Goal: Task Accomplishment & Management: Complete application form

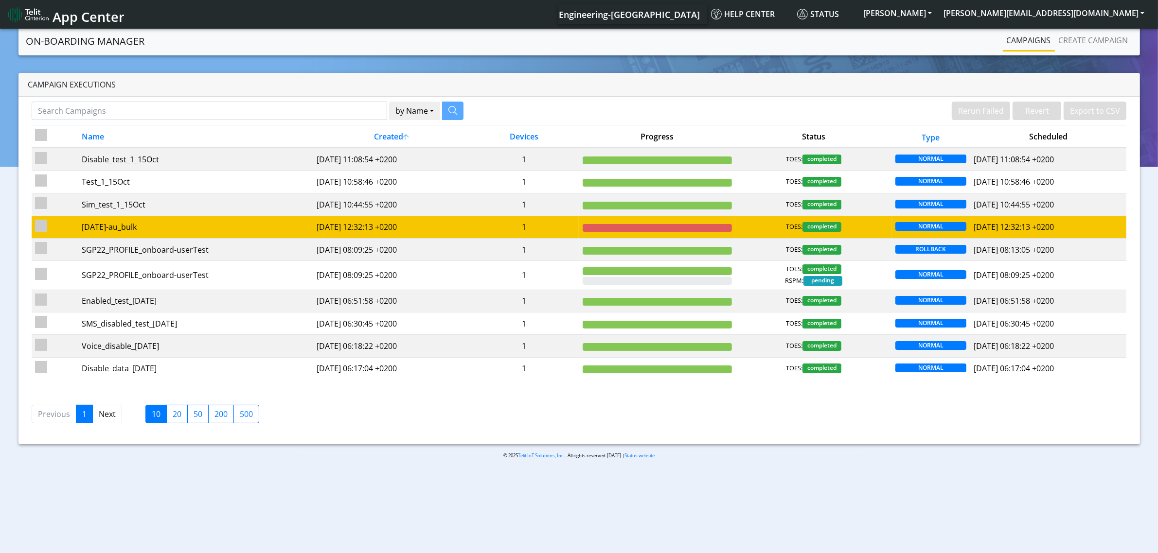
drag, startPoint x: 44, startPoint y: 231, endPoint x: 264, endPoint y: 231, distance: 219.8
click at [43, 231] on input "checkbox" at bounding box center [41, 226] width 12 height 12
checkbox input "true"
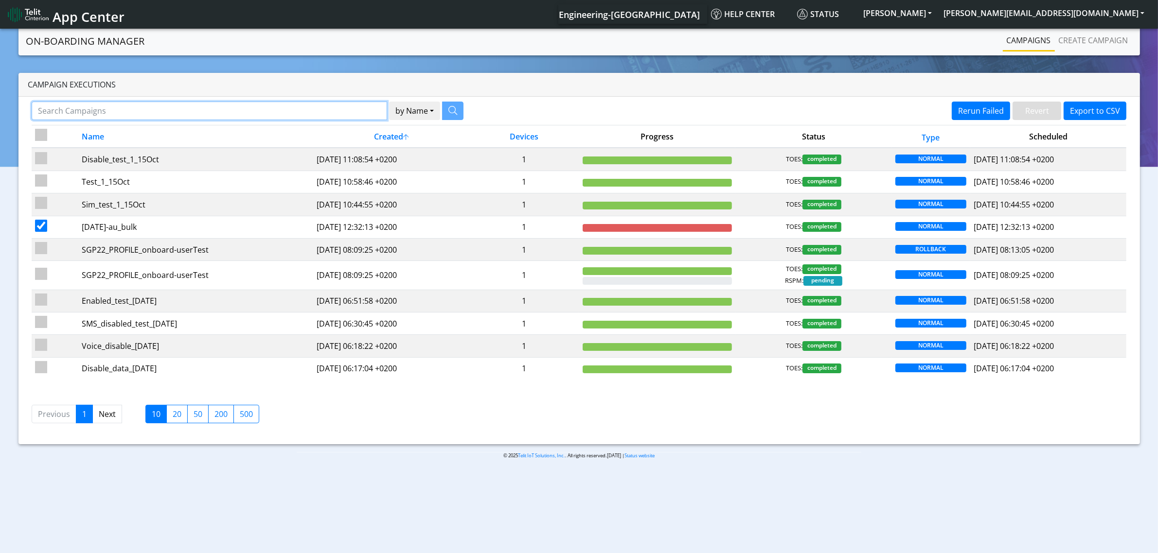
click at [163, 112] on input "Search Campaigns" at bounding box center [210, 111] width 356 height 18
click at [400, 107] on button "by Name" at bounding box center [414, 111] width 51 height 18
click at [409, 108] on button "by Name" at bounding box center [414, 111] width 51 height 18
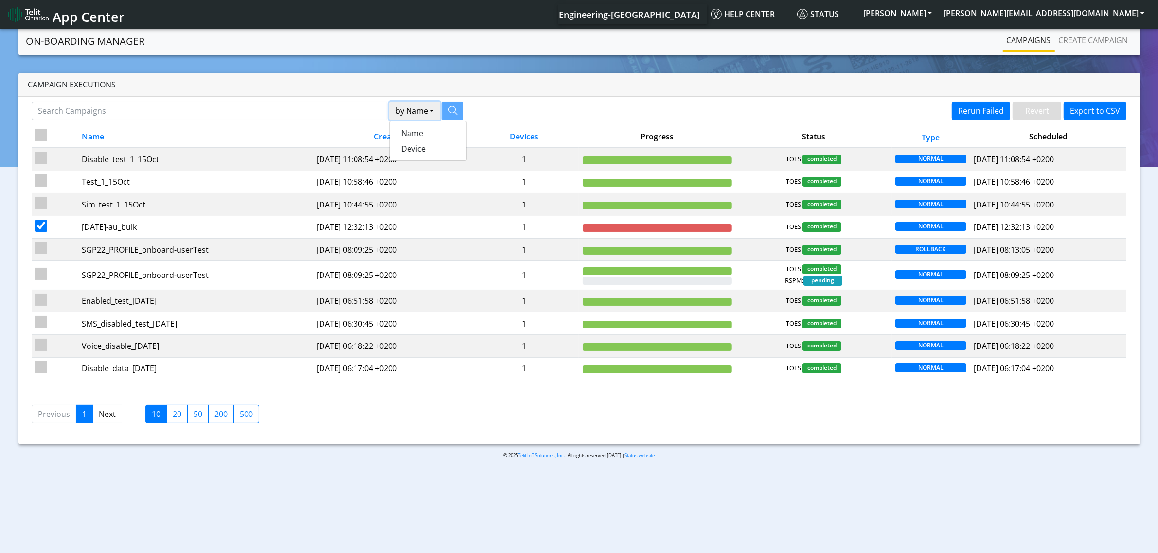
click at [409, 108] on button "by Name" at bounding box center [414, 111] width 51 height 18
click at [113, 419] on link "Next" at bounding box center [107, 414] width 30 height 18
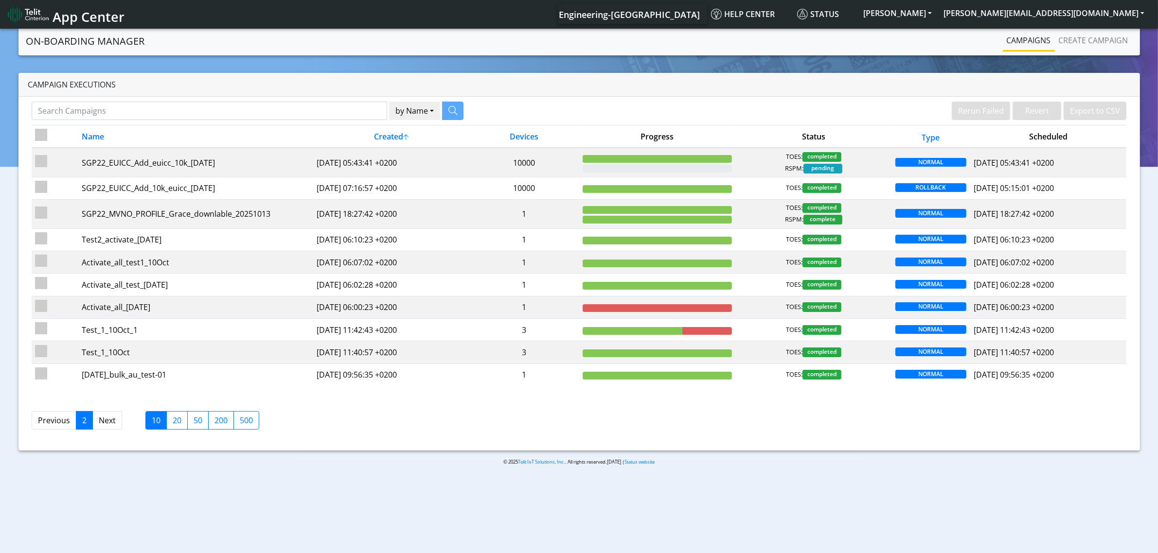
click at [42, 430] on link "Previous" at bounding box center [54, 420] width 45 height 18
click at [117, 422] on link "Next" at bounding box center [107, 420] width 30 height 18
click at [1105, 37] on link "Create campaign" at bounding box center [1093, 40] width 77 height 19
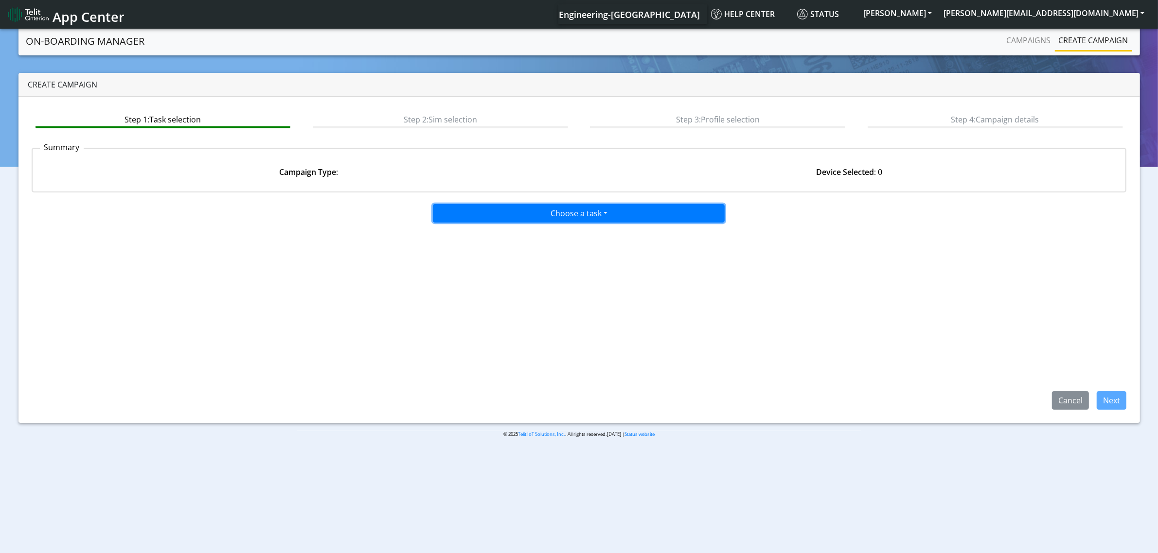
click at [480, 215] on button "Choose a task" at bounding box center [579, 213] width 292 height 18
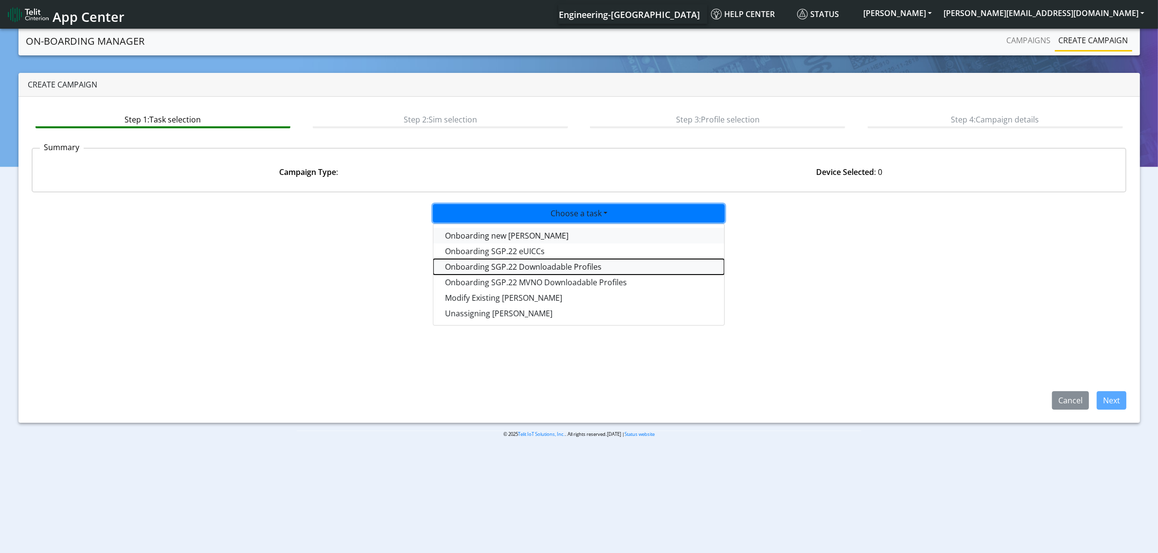
drag, startPoint x: 568, startPoint y: 260, endPoint x: 569, endPoint y: 237, distance: 23.4
click at [569, 237] on div "Onboarding new SIMs Onboarding SGP.22 eUICCs Onboarding SGP.22 Downloadable Pro…" at bounding box center [579, 275] width 292 height 102
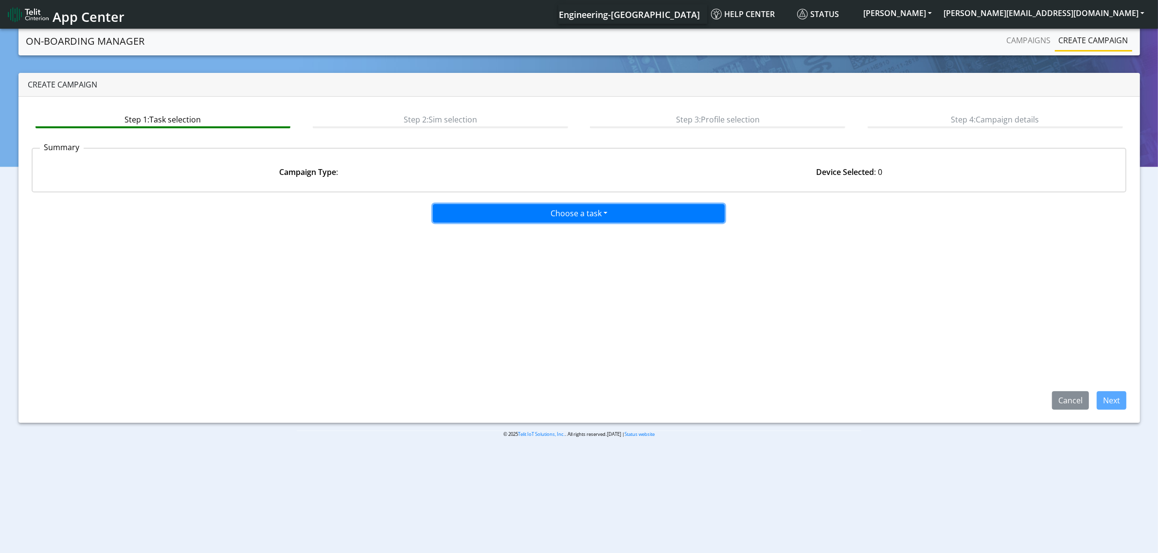
click at [578, 217] on button "Choose a task" at bounding box center [579, 213] width 292 height 18
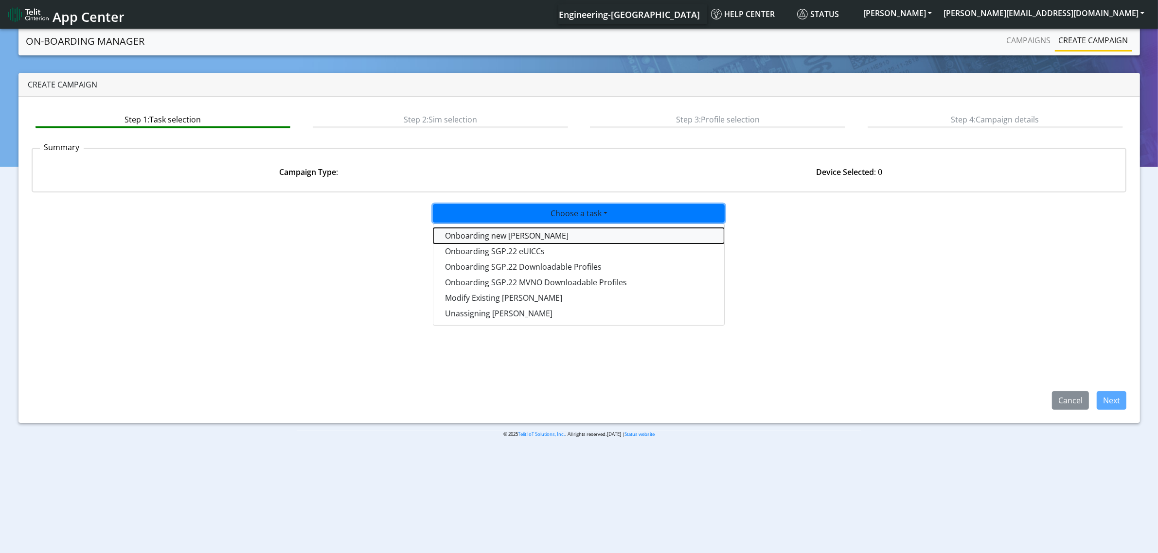
click at [572, 232] on tasktoes-dropdown "Onboarding new SIMs" at bounding box center [578, 236] width 291 height 16
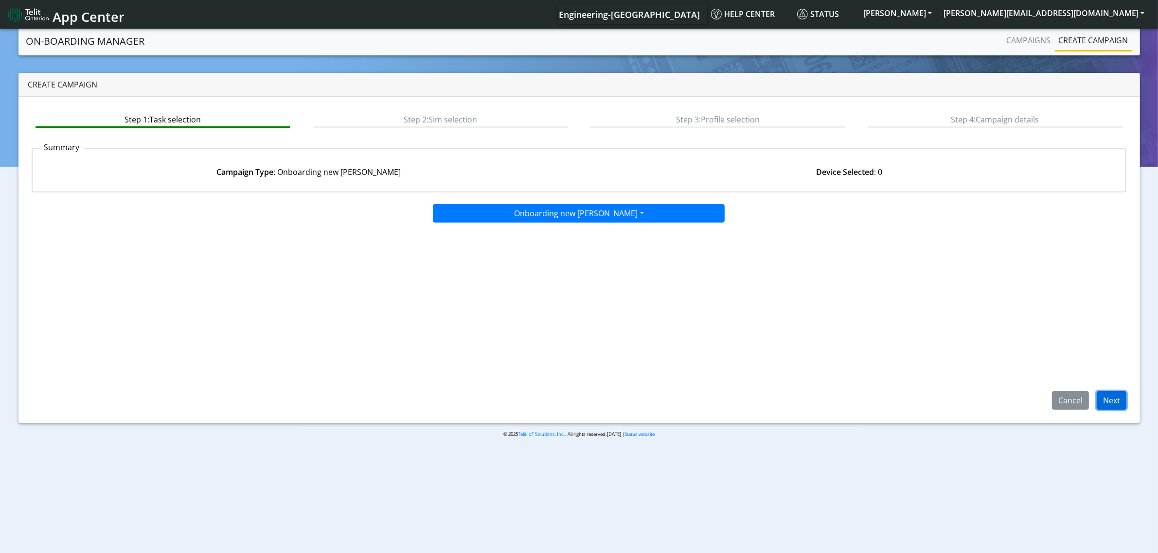
click at [1112, 392] on button "Next" at bounding box center [1111, 400] width 30 height 18
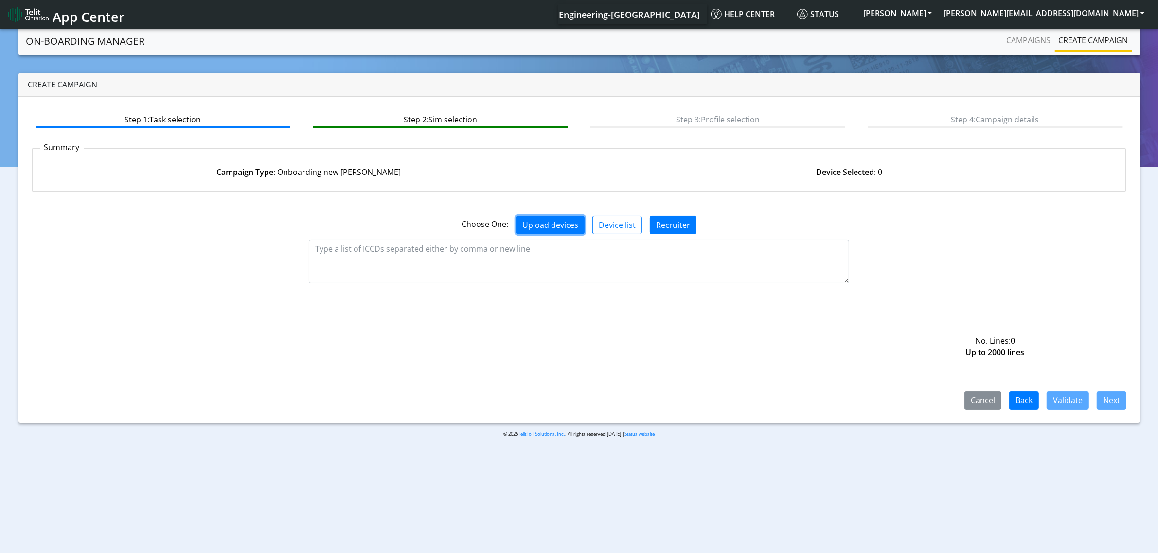
click at [558, 222] on button "Upload devices" at bounding box center [550, 225] width 69 height 18
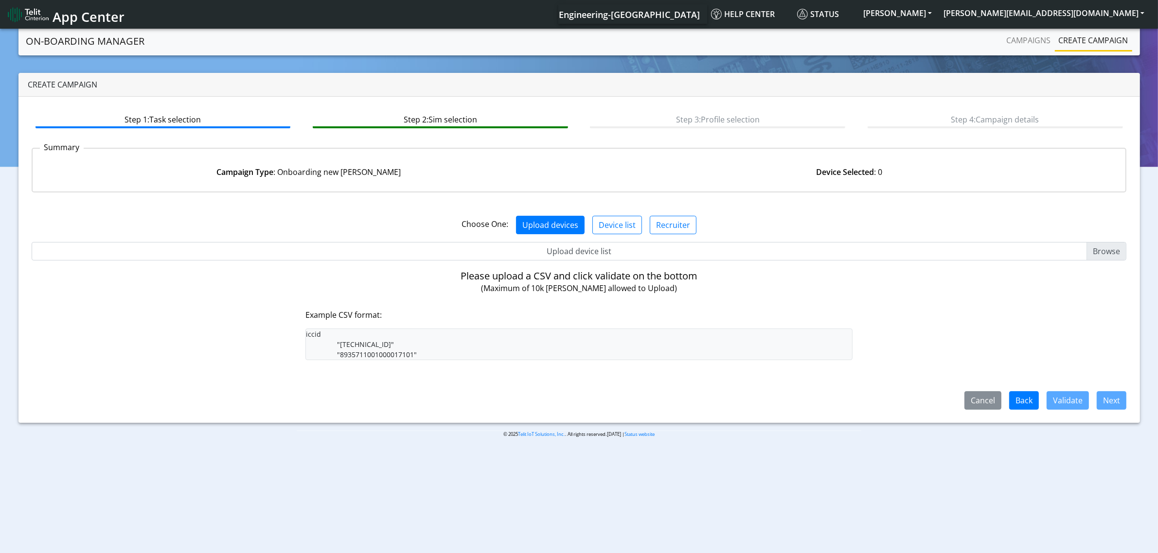
click at [1102, 249] on input "Upload device list" at bounding box center [579, 251] width 1095 height 18
type input "C:\fakepath\test-export.csv"
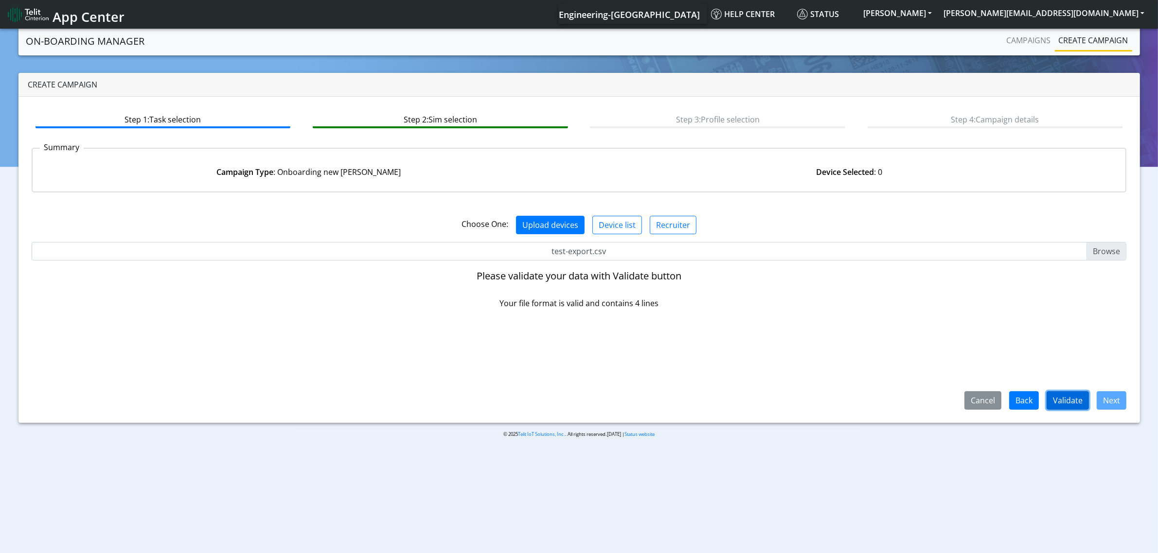
click at [1060, 401] on button "Validate" at bounding box center [1067, 400] width 42 height 18
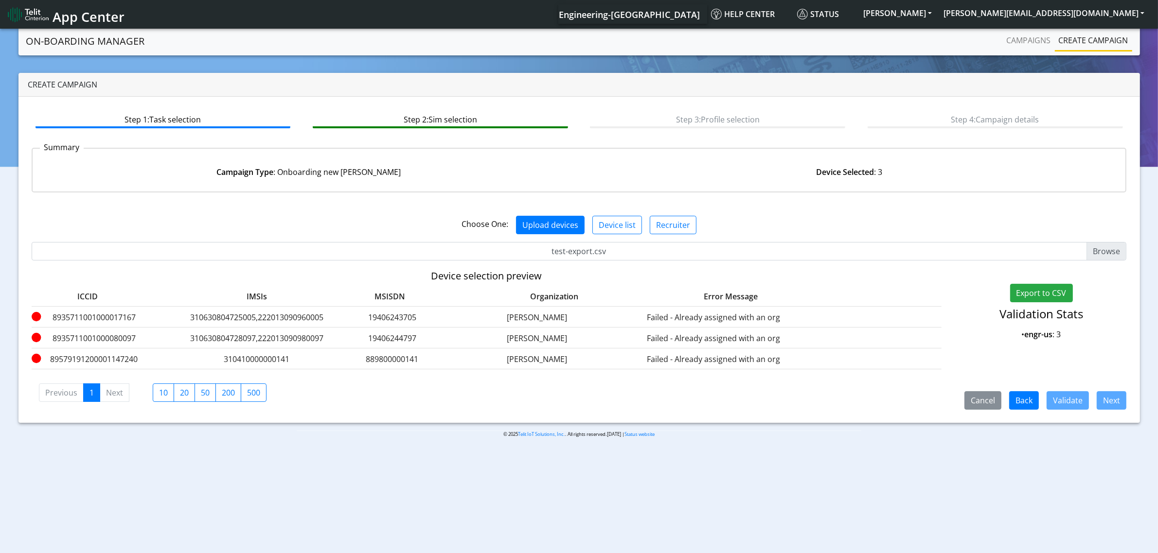
click at [1077, 40] on link "Create campaign" at bounding box center [1093, 40] width 77 height 19
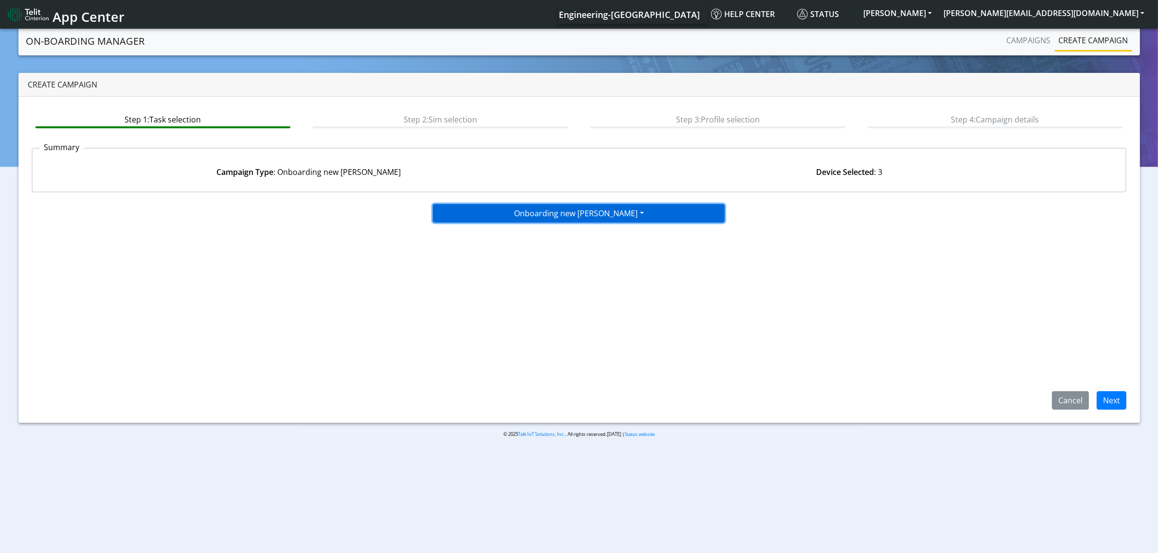
click at [598, 214] on button "Onboarding new SIMs" at bounding box center [579, 213] width 292 height 18
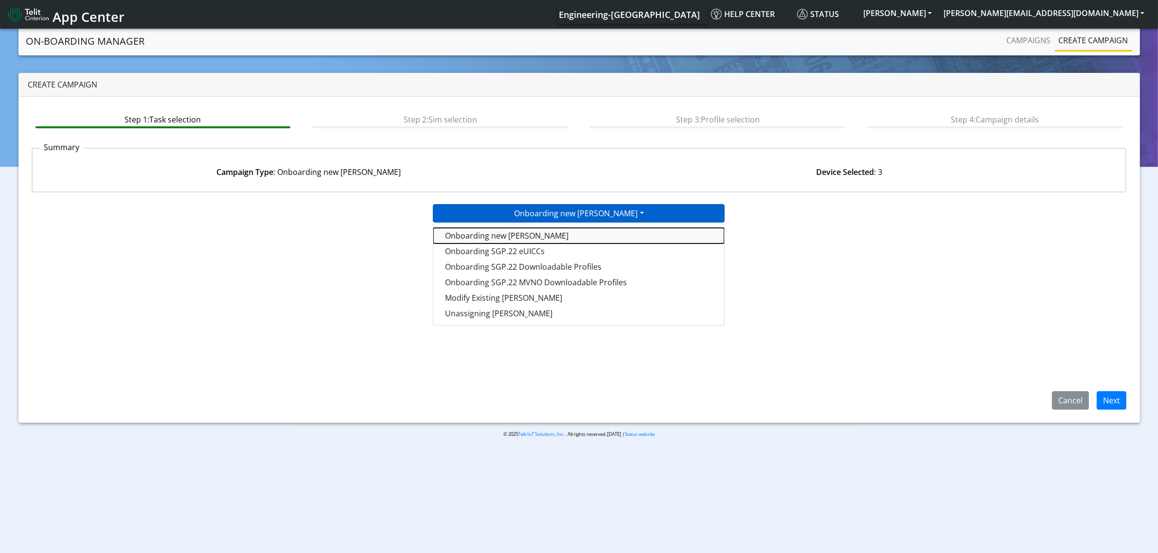
click at [543, 240] on tasktoes-dropdown "Onboarding new SIMs" at bounding box center [578, 236] width 291 height 16
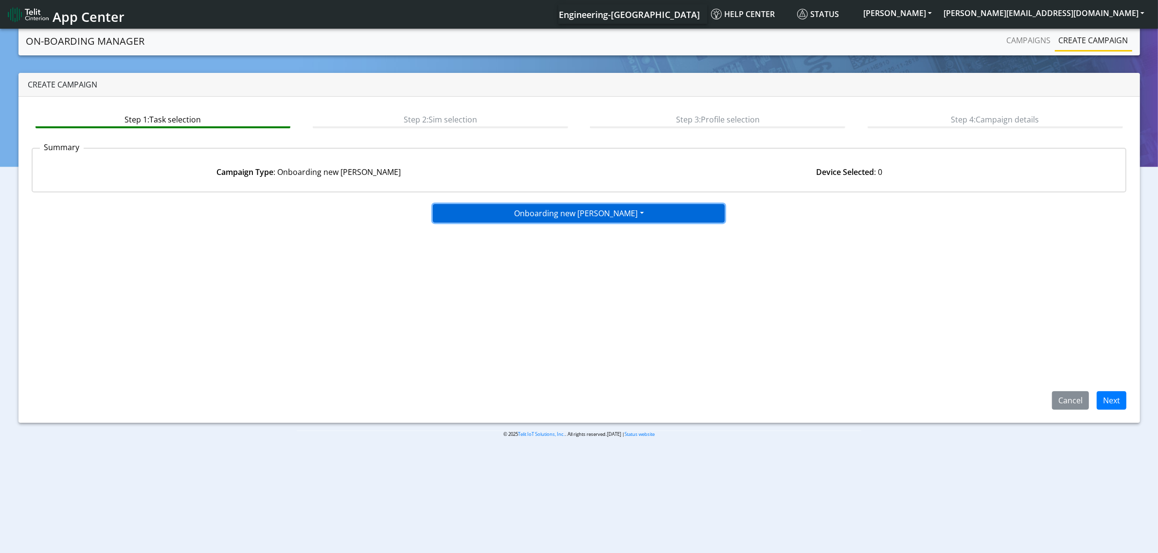
click at [563, 207] on button "Onboarding new SIMs" at bounding box center [579, 213] width 292 height 18
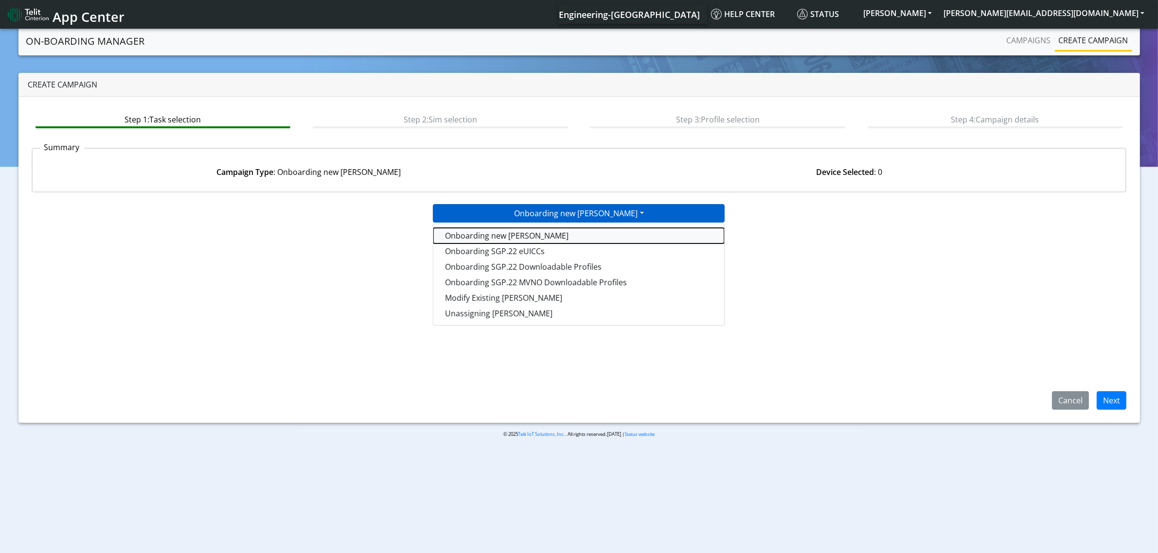
click at [553, 233] on tasktoes-dropdown "Onboarding new SIMs" at bounding box center [578, 236] width 291 height 16
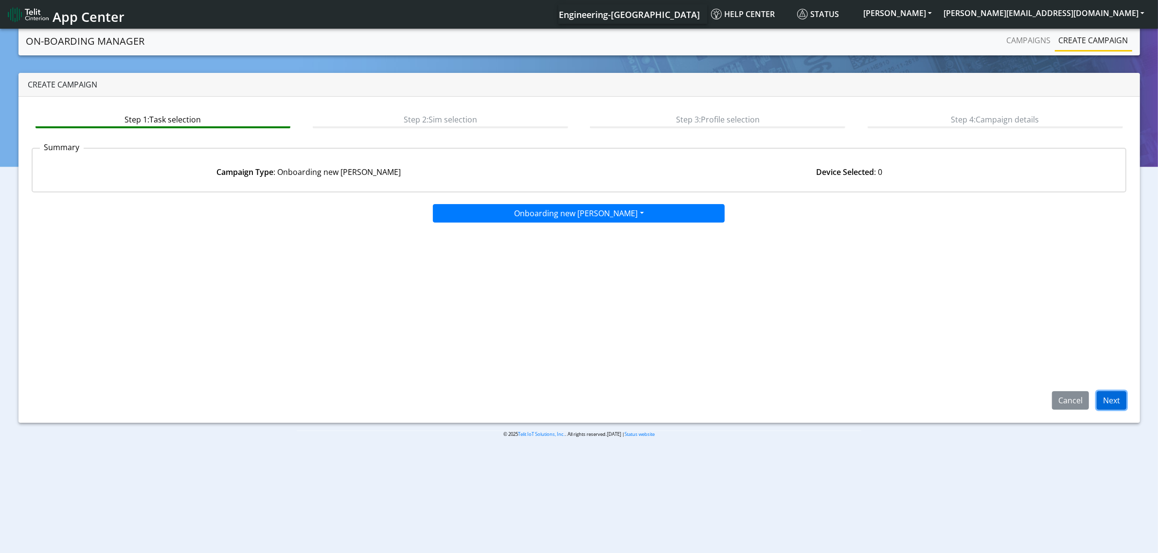
click at [1109, 398] on button "Next" at bounding box center [1111, 400] width 30 height 18
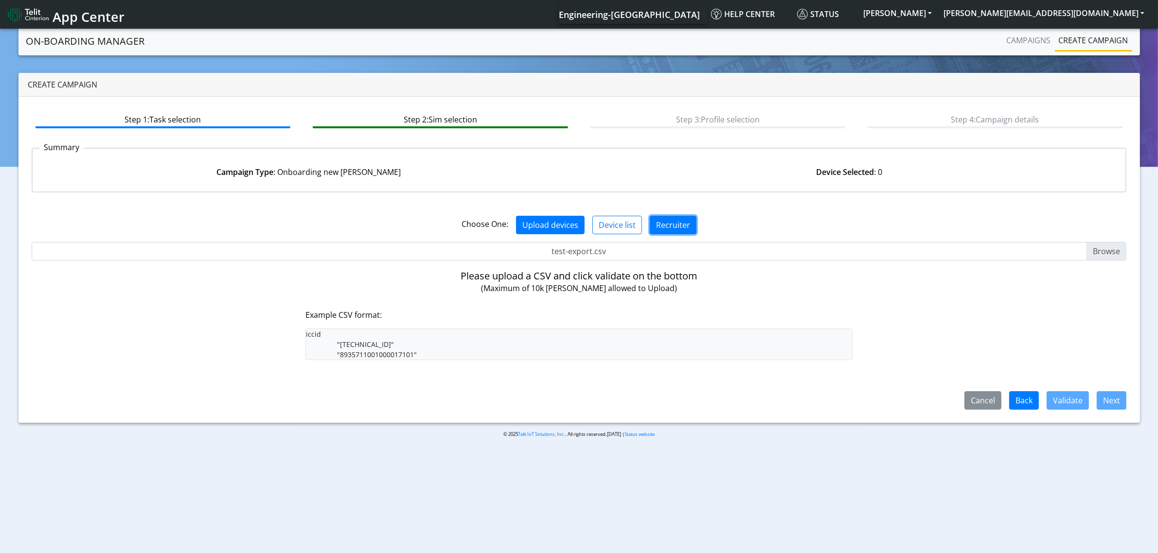
click at [672, 224] on button "Recruiter" at bounding box center [673, 225] width 47 height 18
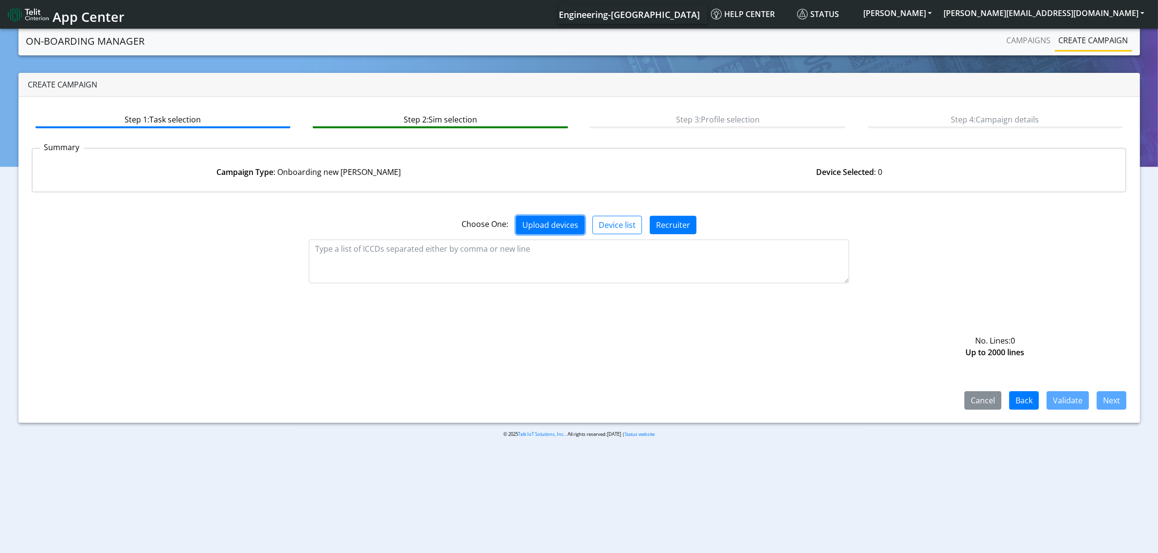
drag, startPoint x: 524, startPoint y: 216, endPoint x: 562, endPoint y: 280, distance: 74.0
click at [523, 216] on button "Upload devices" at bounding box center [550, 225] width 69 height 18
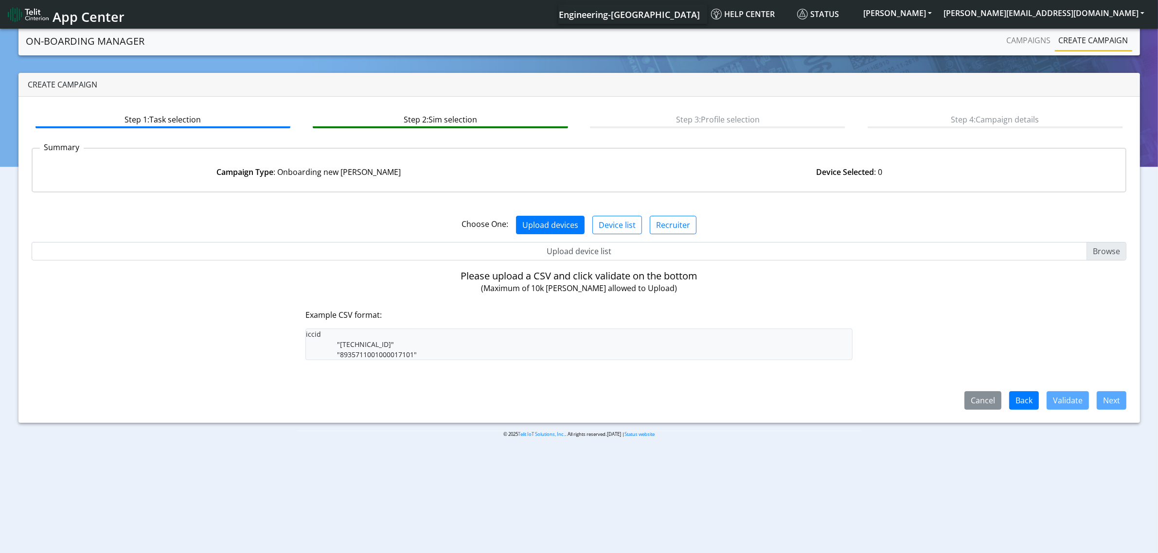
click at [1114, 244] on input "Upload device list" at bounding box center [579, 251] width 1095 height 18
type input "C:\fakepath\test-export.csv"
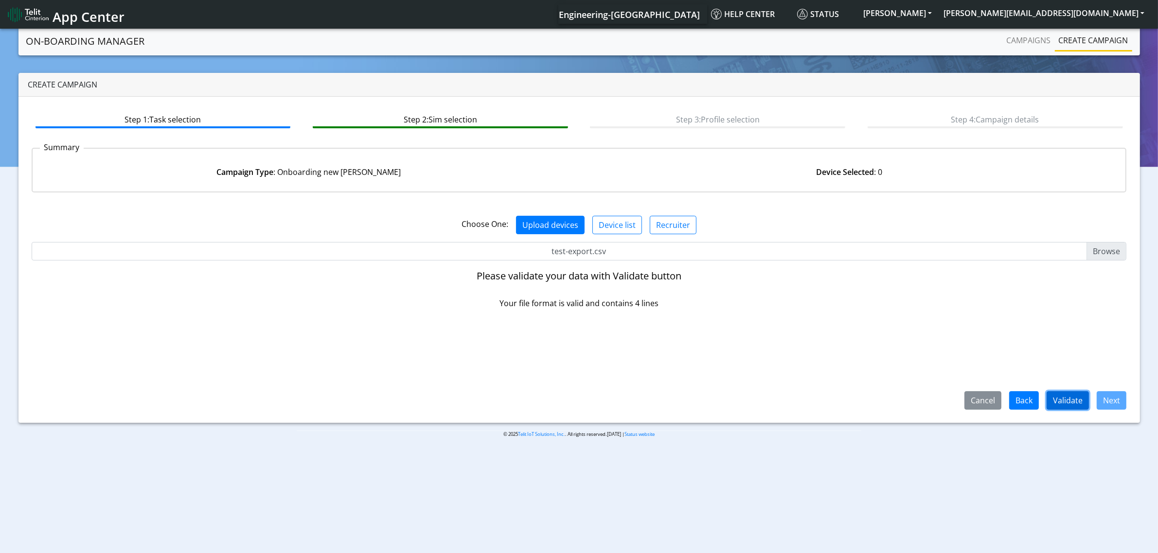
click at [1079, 399] on button "Validate" at bounding box center [1067, 400] width 42 height 18
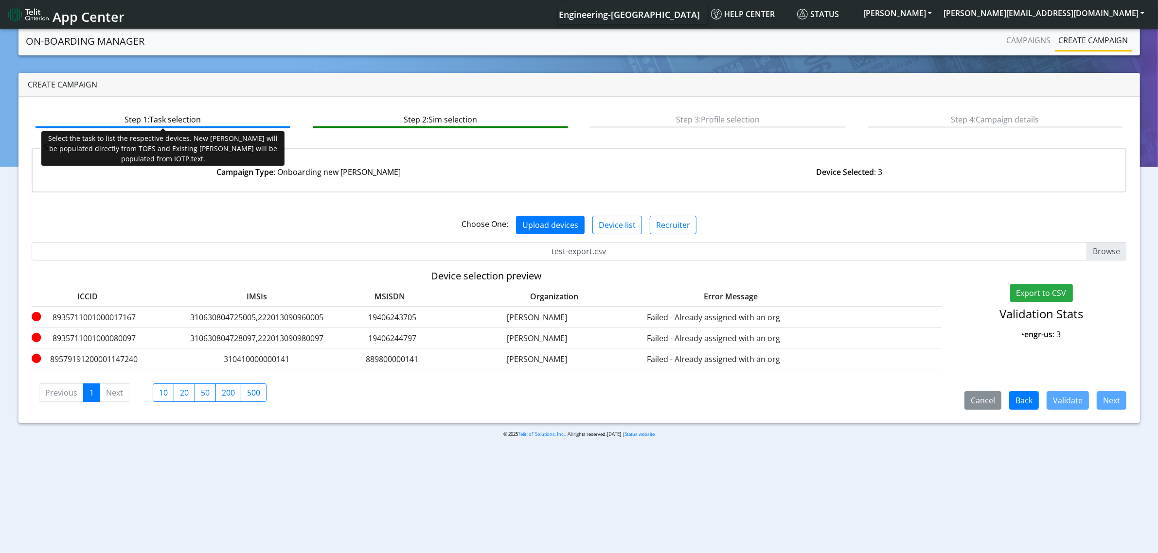
click at [217, 120] on btn "Step 1: Task selection" at bounding box center [162, 119] width 255 height 18
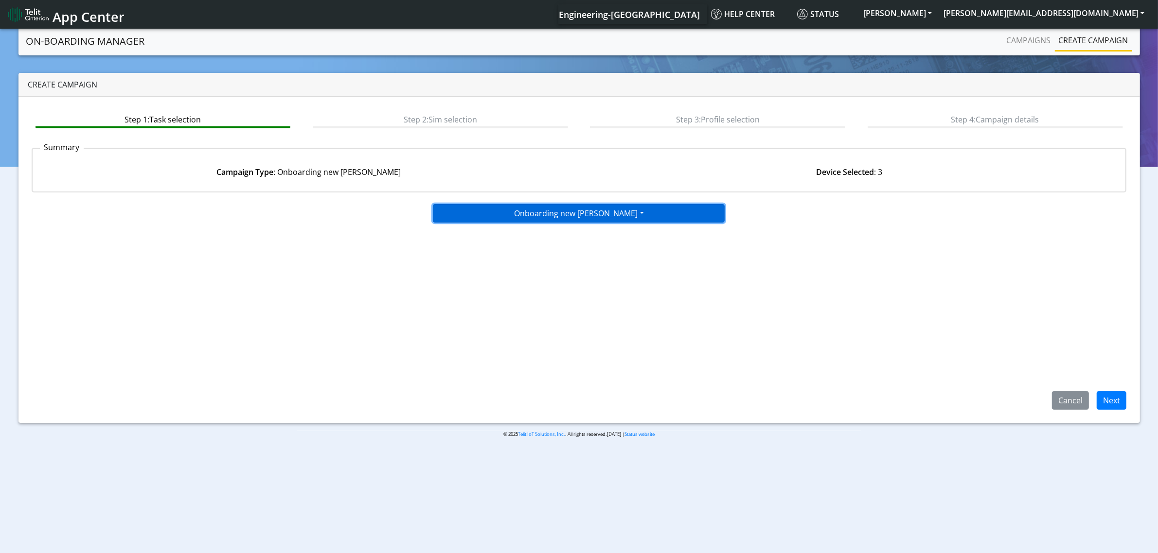
click at [691, 205] on button "Onboarding new SIMs" at bounding box center [579, 213] width 292 height 18
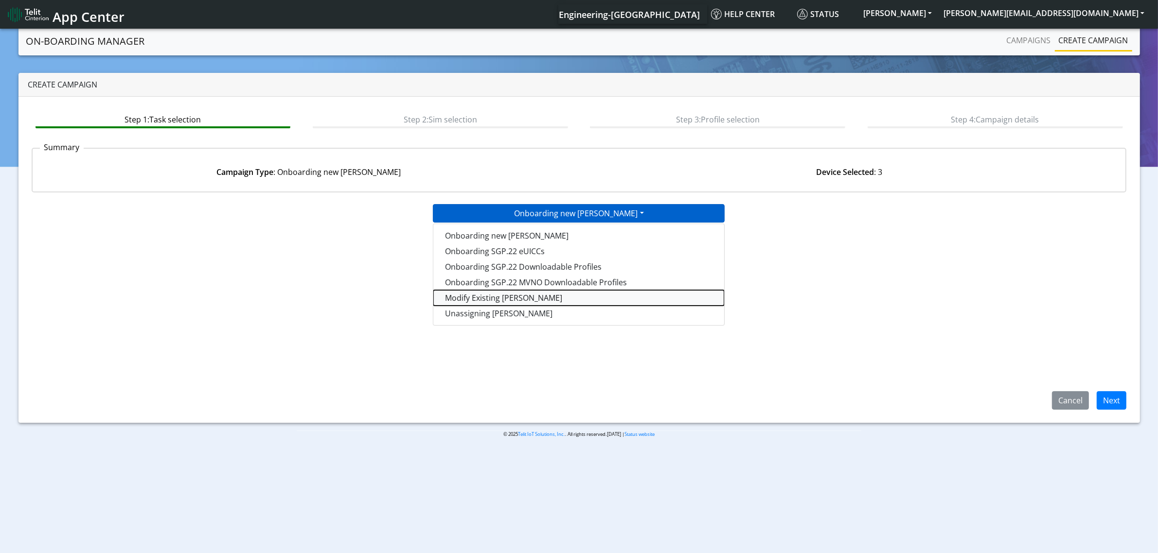
click at [545, 300] on taskiotp-dropdown "Modify Existing SIMs" at bounding box center [578, 298] width 291 height 16
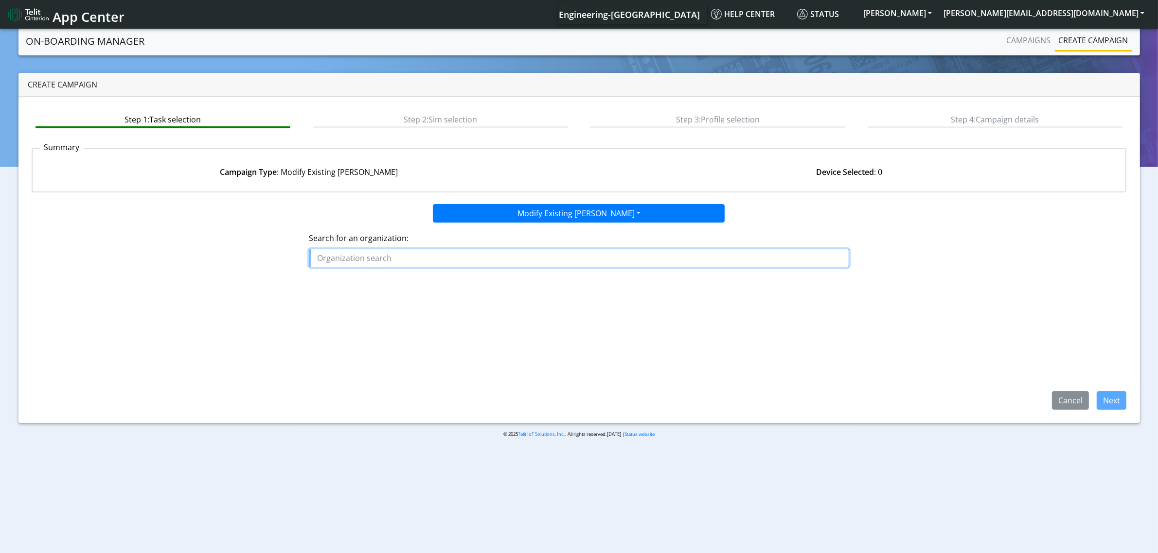
click at [565, 256] on input "text" at bounding box center [579, 258] width 540 height 18
click at [365, 279] on ngb-highlight "ALESS ANDRO" at bounding box center [346, 280] width 50 height 11
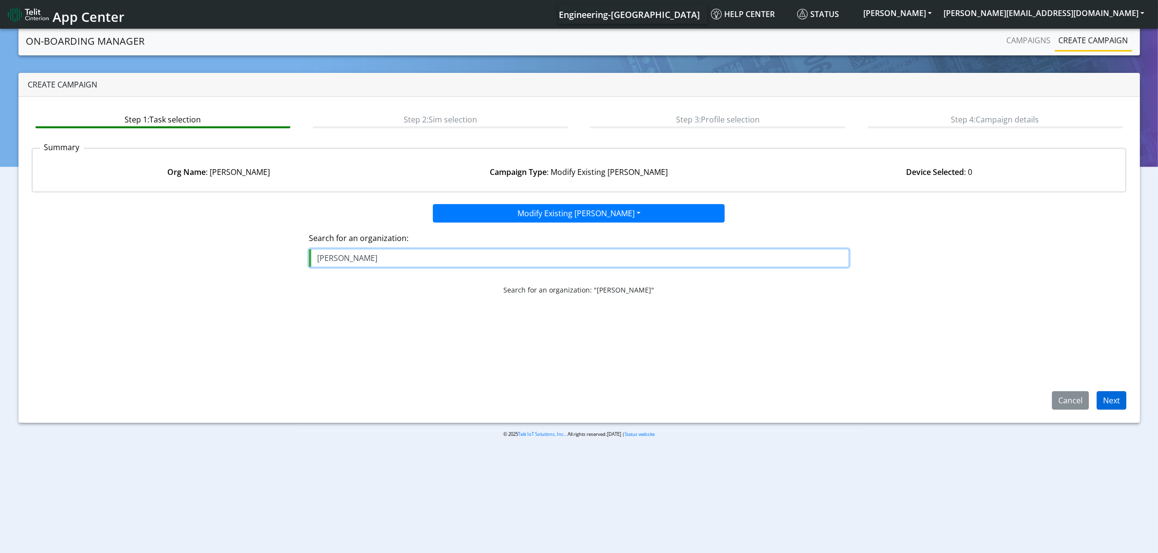
type input "[PERSON_NAME]"
click at [1107, 395] on button "Next" at bounding box center [1111, 400] width 30 height 18
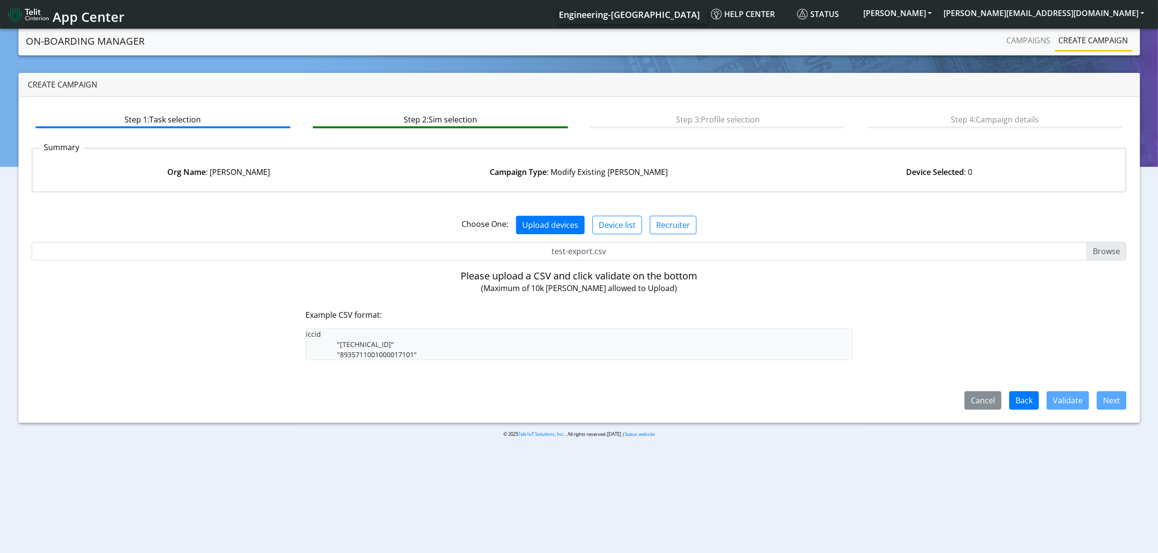
click at [1111, 251] on input "test-export.csv" at bounding box center [579, 251] width 1095 height 18
type input "C:\fakepath\test-export.csv"
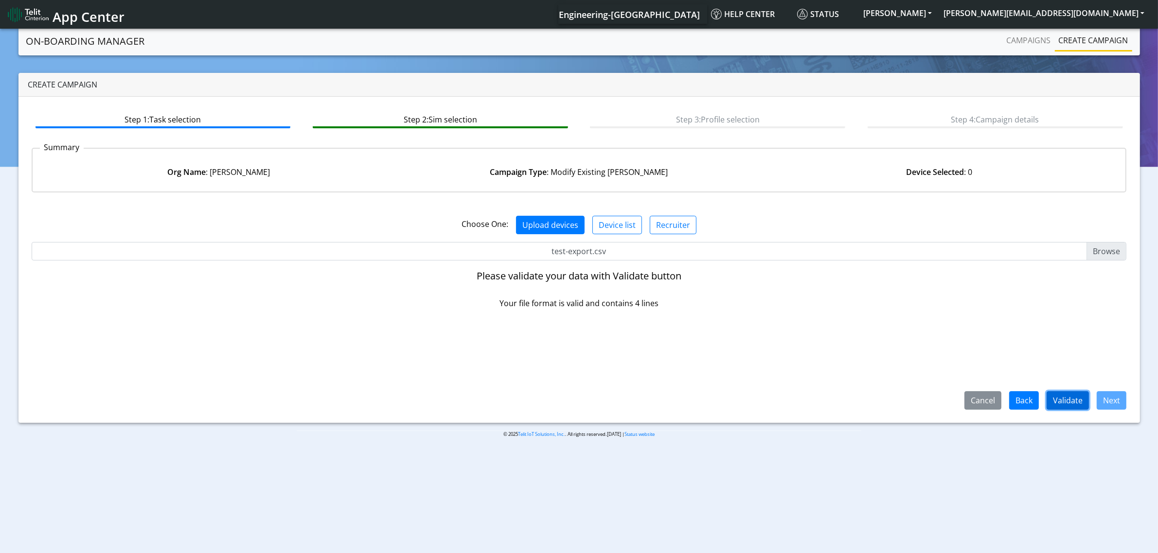
click at [1070, 395] on button "Validate" at bounding box center [1067, 400] width 42 height 18
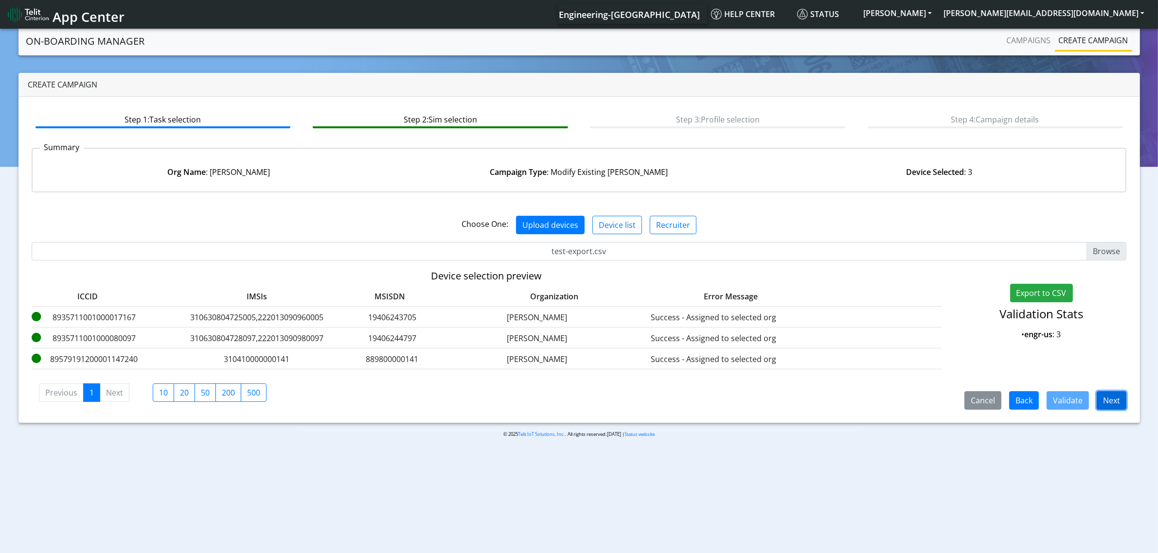
click at [1117, 397] on button "Next" at bounding box center [1111, 400] width 30 height 18
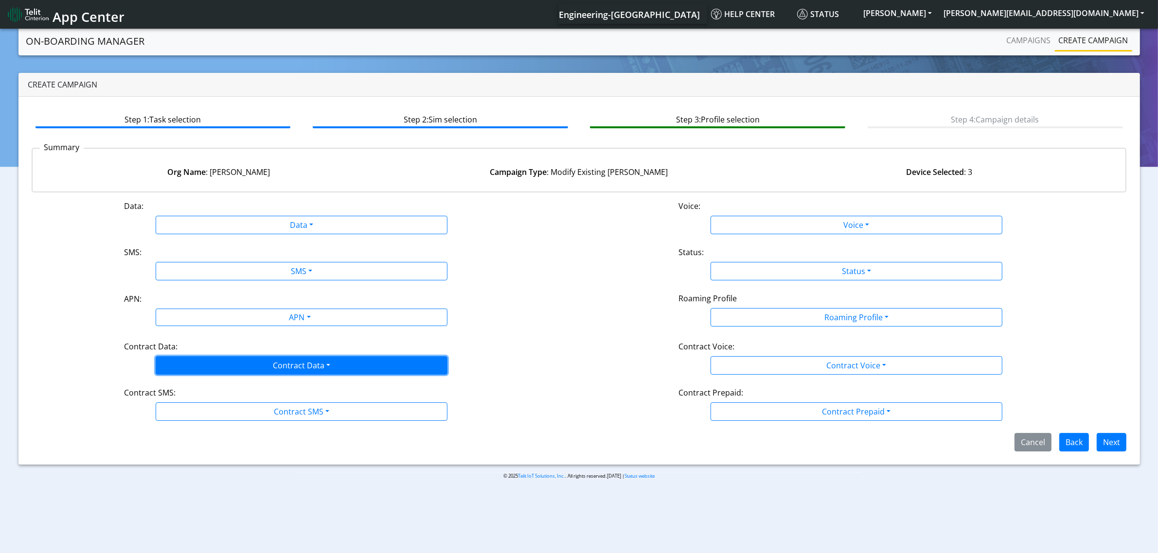
click at [417, 373] on button "Contract Data" at bounding box center [302, 365] width 292 height 18
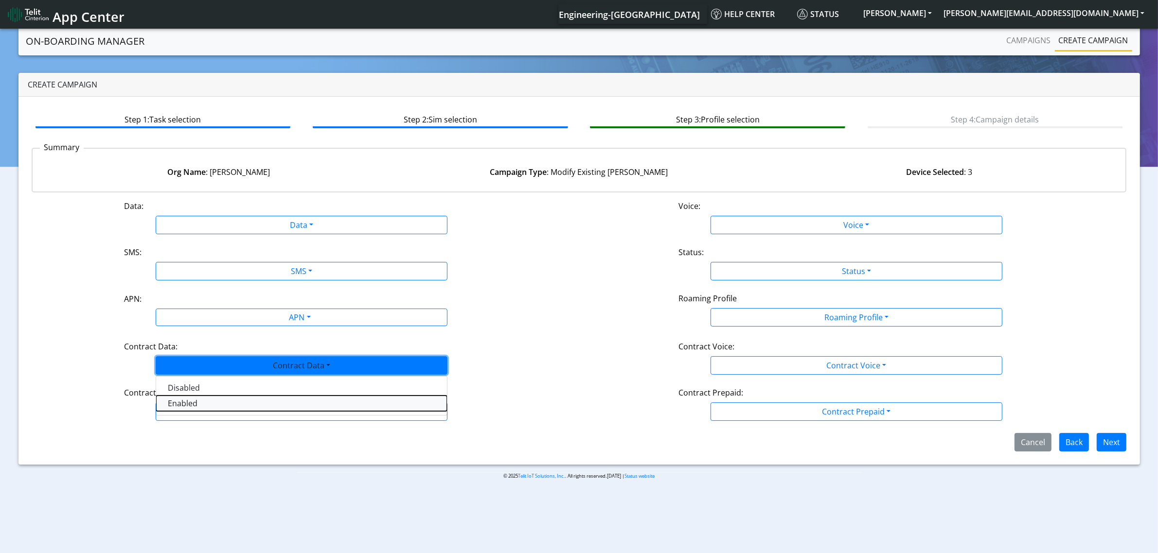
click at [300, 407] on Dataenabled-dropdown "Enabled" at bounding box center [301, 404] width 291 height 16
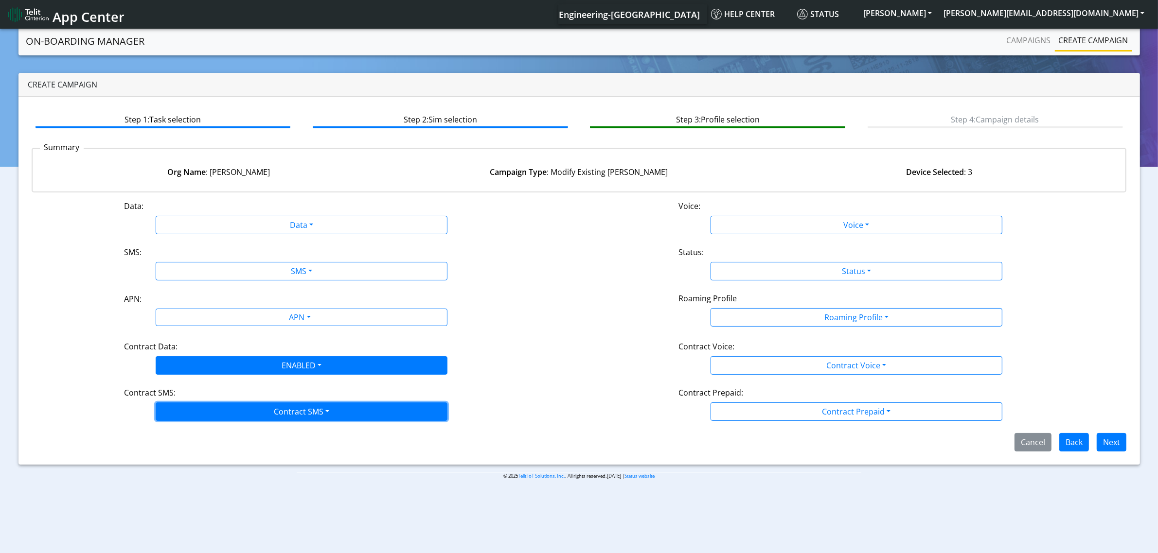
click at [307, 413] on button "Contract SMS" at bounding box center [302, 412] width 292 height 18
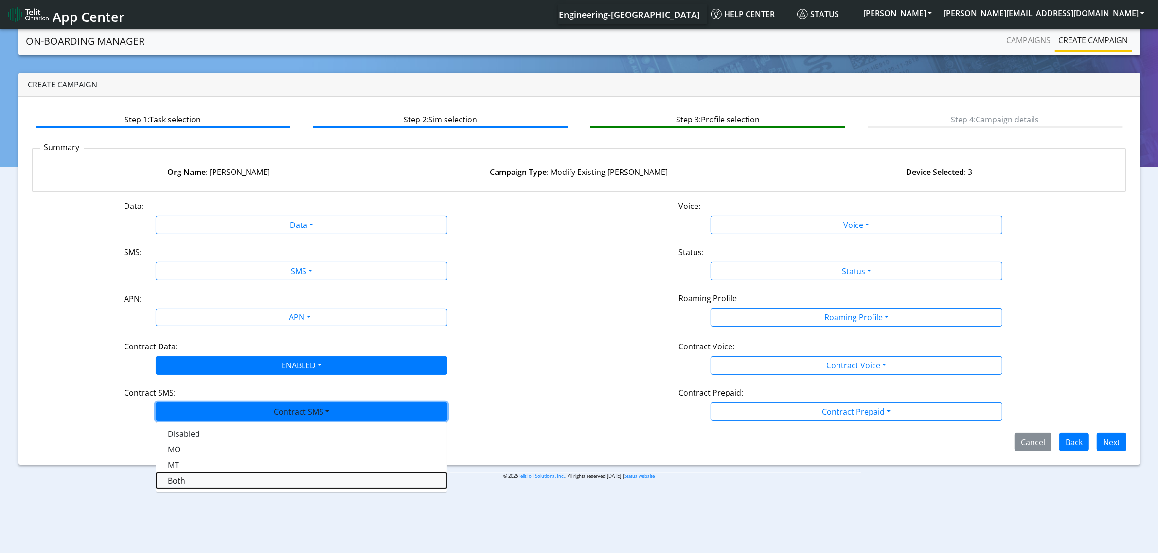
click at [287, 477] on SMSboth-dropdown "Both" at bounding box center [301, 481] width 291 height 16
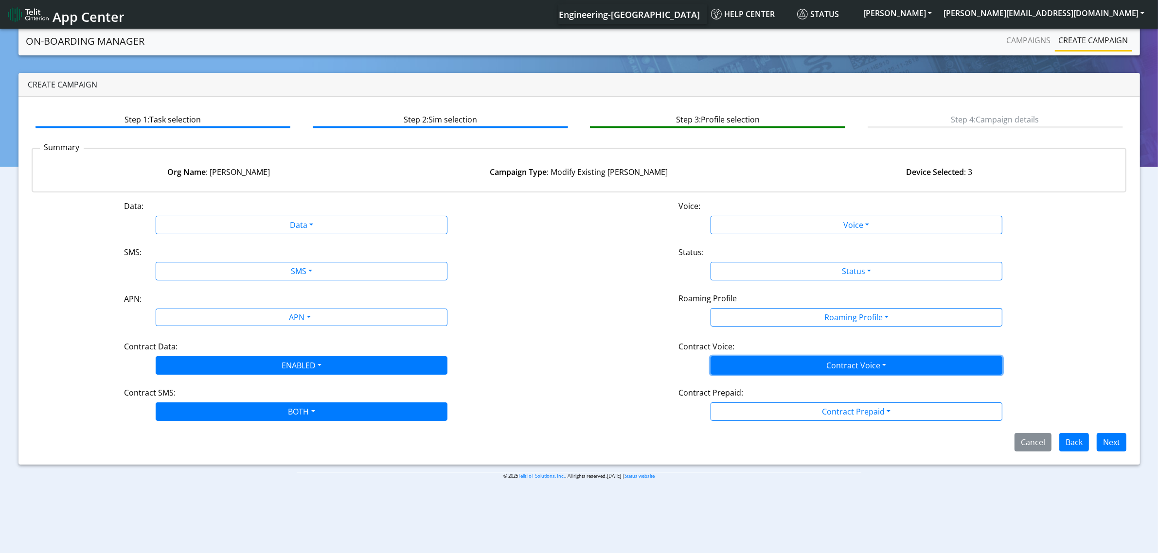
click at [803, 364] on button "Contract Voice" at bounding box center [856, 365] width 292 height 18
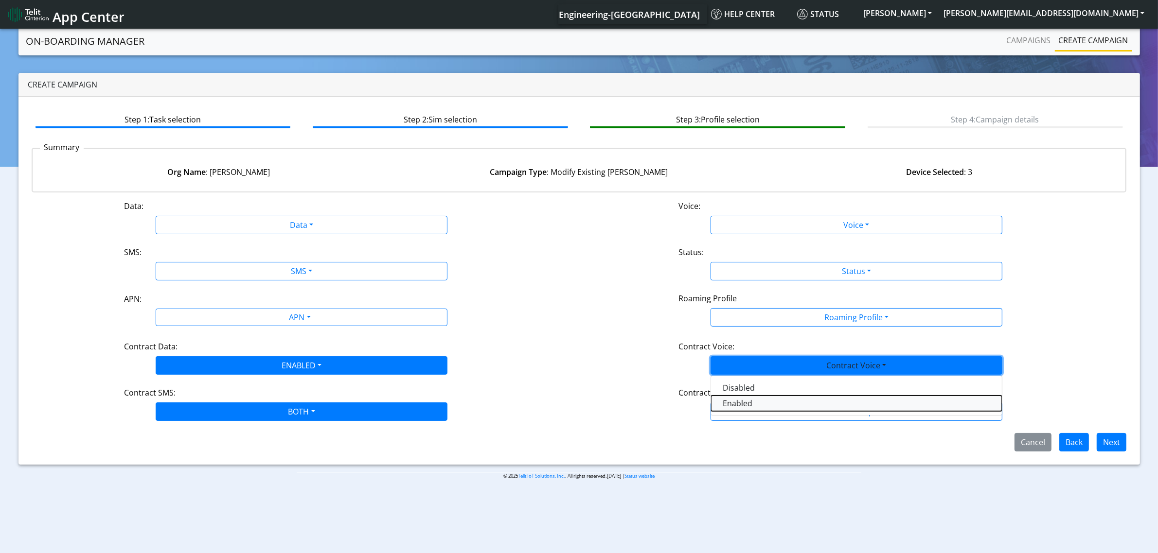
click at [773, 405] on Voiceenabled-dropdown "Enabled" at bounding box center [856, 404] width 291 height 16
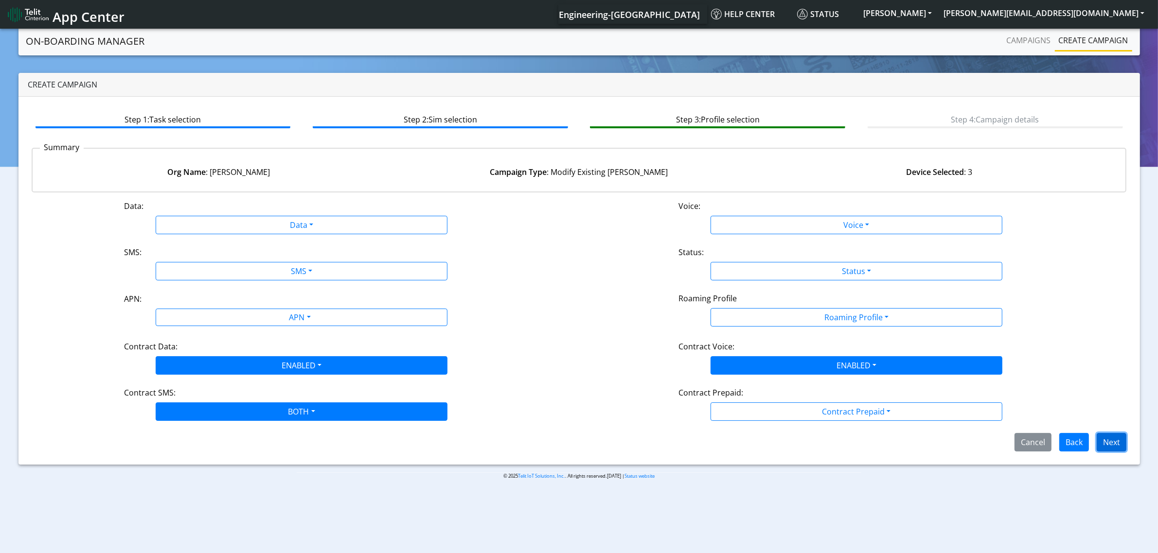
click at [1115, 441] on button "Next" at bounding box center [1111, 442] width 30 height 18
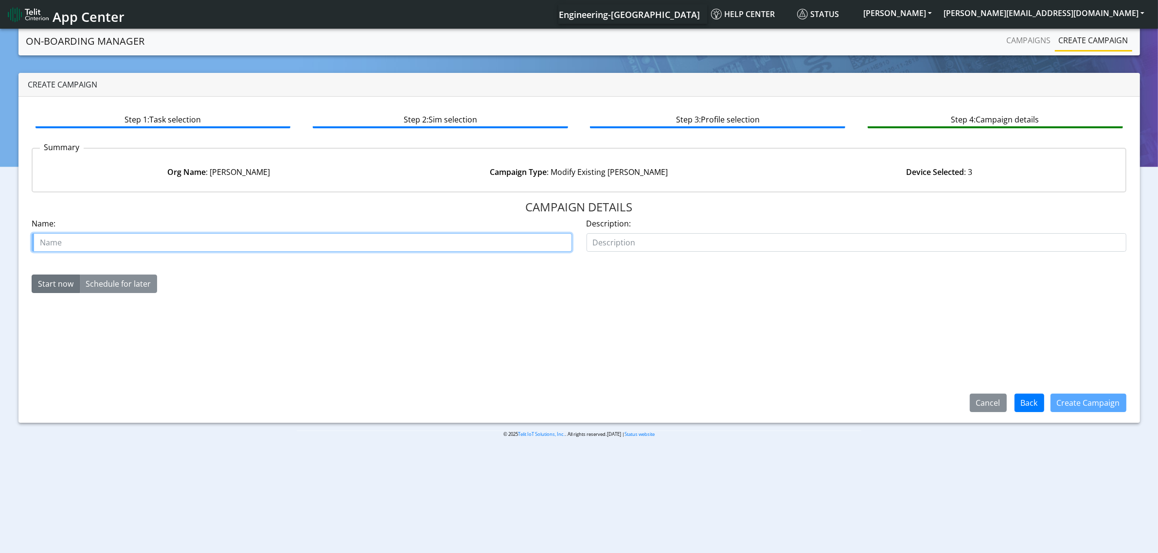
click at [185, 243] on input "text" at bounding box center [302, 242] width 540 height 18
type input "y"
type input "t"
type input "au_test"
click at [650, 245] on input "text" at bounding box center [856, 242] width 540 height 18
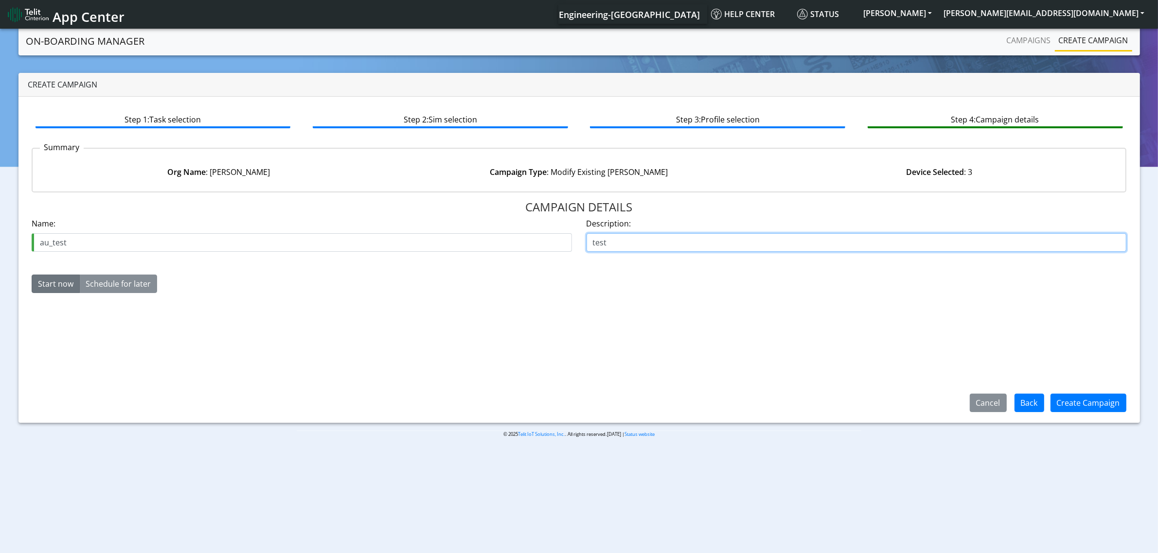
type input "test"
click at [154, 242] on input "au_test" at bounding box center [302, 242] width 540 height 18
type input "[DATE]_simscontractactivation"
click at [1078, 404] on button "Create Campaign" at bounding box center [1088, 403] width 76 height 18
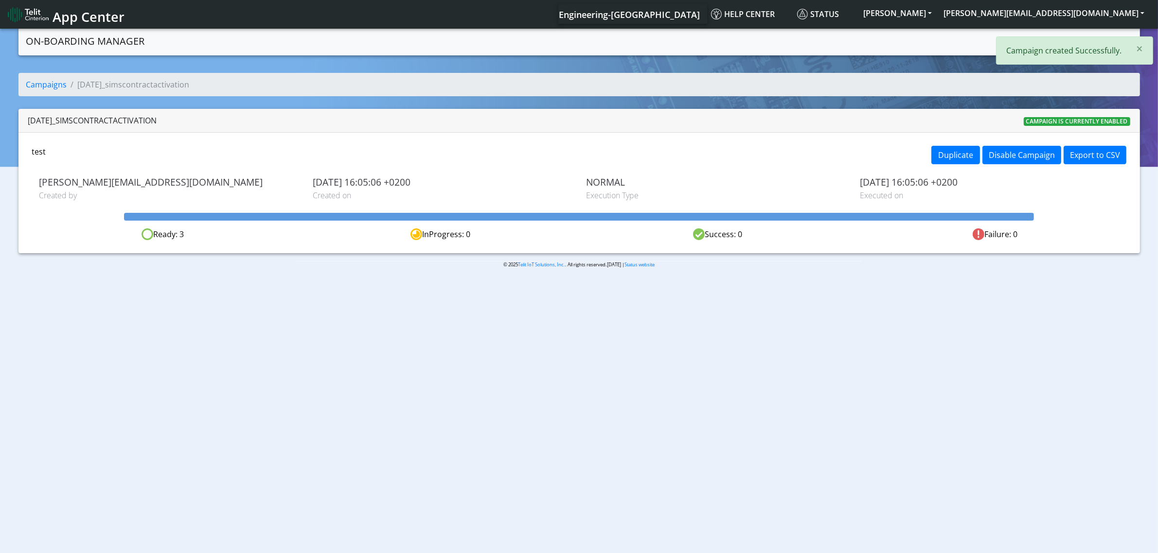
click at [1039, 407] on body "App Center Engineering-US Help center Status ALESSANDRO alessandro.umek@telit.c…" at bounding box center [579, 292] width 1158 height 530
click at [57, 86] on link "Campaigns" at bounding box center [46, 84] width 41 height 11
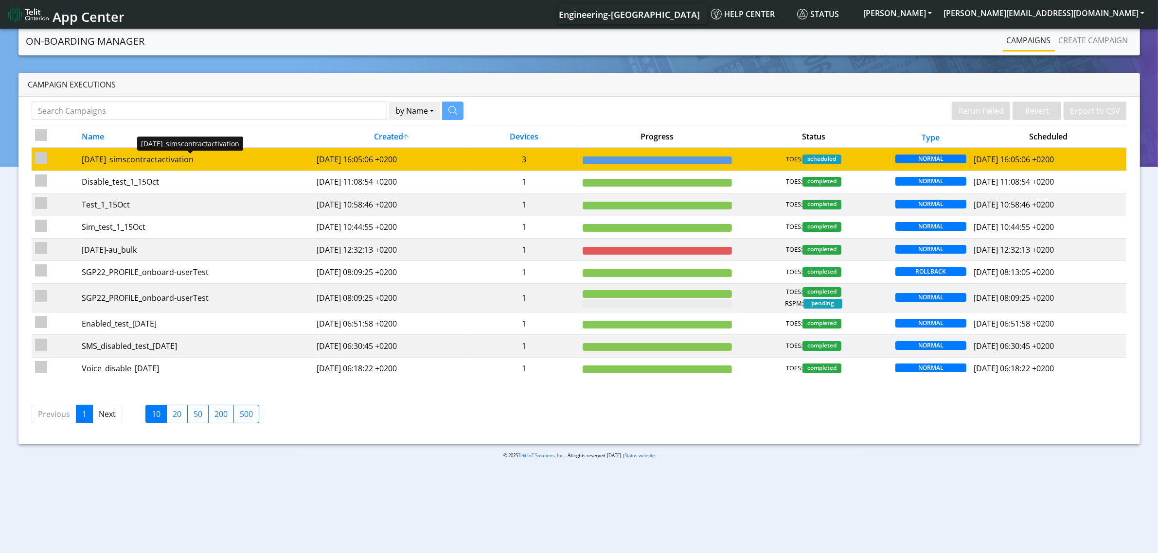
click at [214, 155] on div "[DATE]_simscontractactivation" at bounding box center [196, 160] width 228 height 12
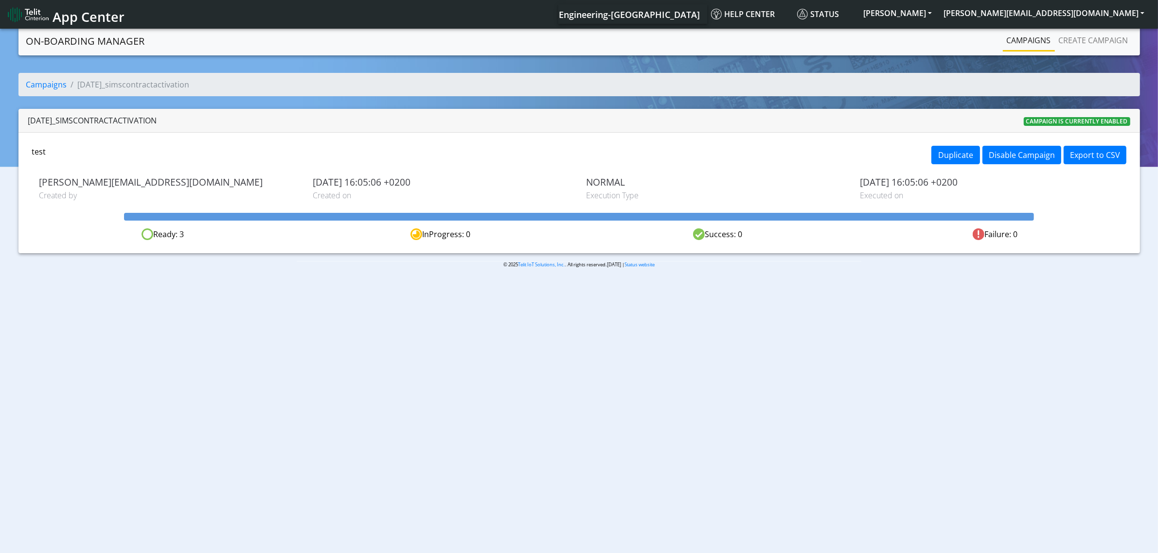
click at [613, 385] on body "App Center Engineering-US Help center Status ALESSANDRO alessandro.umek@telit.c…" at bounding box center [579, 292] width 1158 height 530
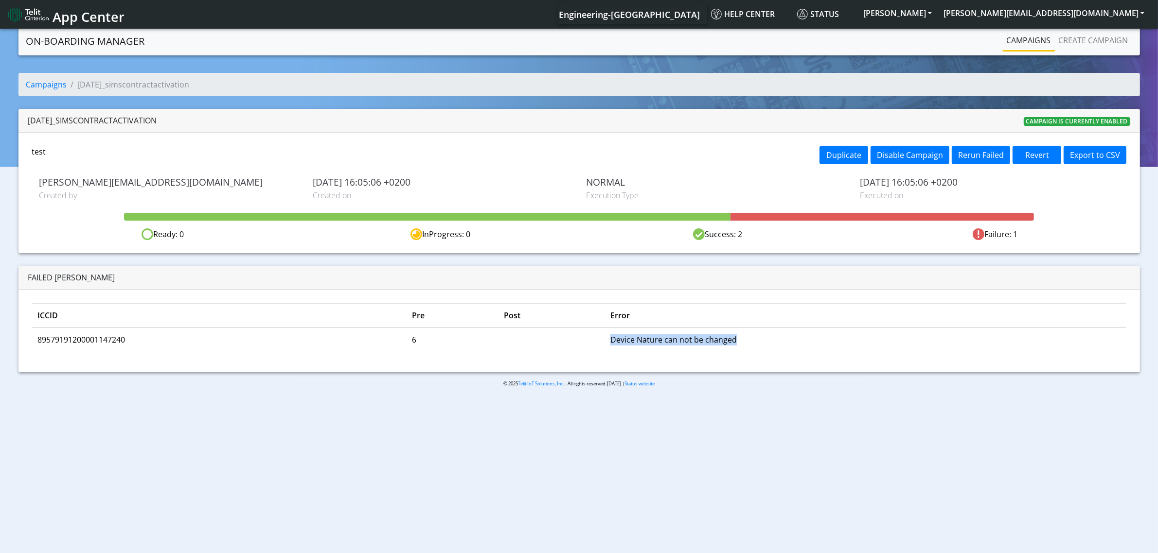
drag, startPoint x: 606, startPoint y: 337, endPoint x: 788, endPoint y: 332, distance: 182.4
click at [788, 332] on tr "89579191200001147240 6 Device Nature can not be changed" at bounding box center [579, 340] width 1095 height 24
click at [81, 337] on td "89579191200001147240" at bounding box center [219, 340] width 375 height 24
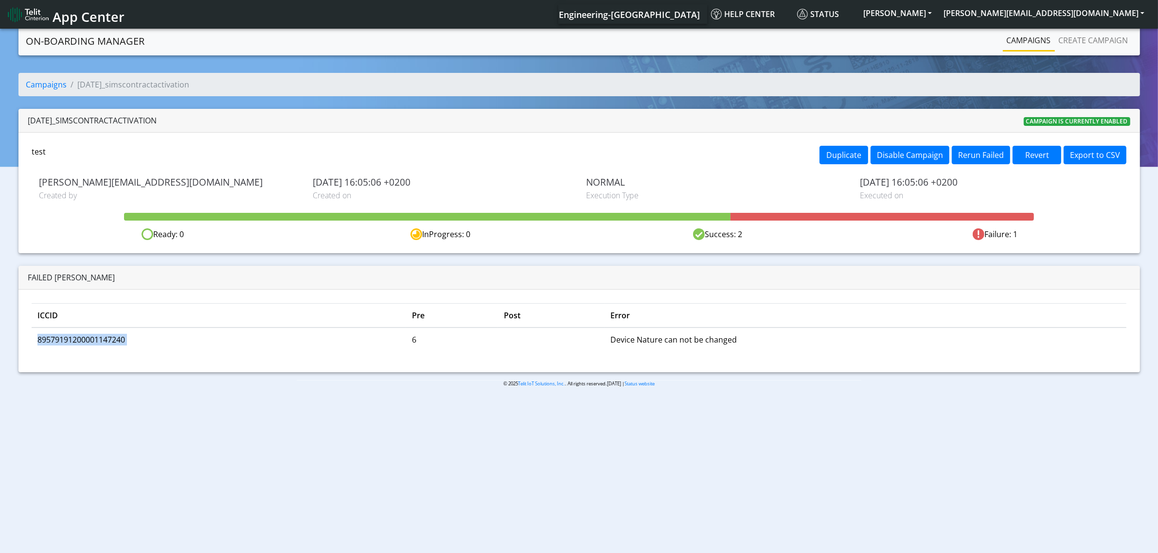
click at [115, 343] on td "89579191200001147240" at bounding box center [219, 340] width 375 height 24
click at [113, 342] on td "89579191200001147240" at bounding box center [219, 340] width 375 height 24
click at [957, 477] on body "App Center Engineering-US Help center Status ALESSANDRO alessandro.umek@telit.c…" at bounding box center [579, 292] width 1158 height 530
click at [1105, 41] on link "Create campaign" at bounding box center [1093, 40] width 77 height 19
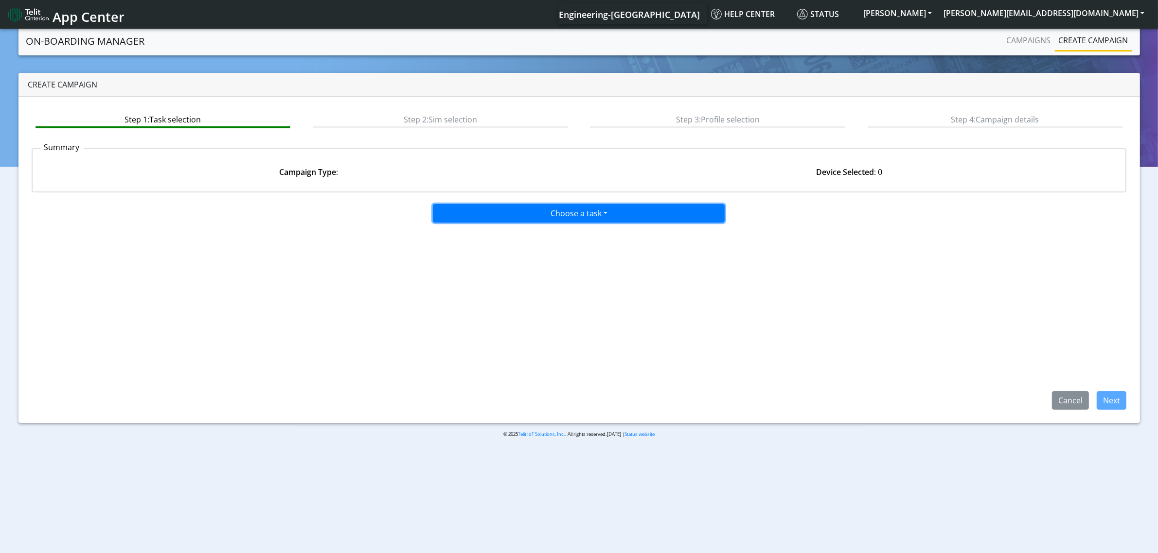
click at [514, 207] on button "Choose a task" at bounding box center [579, 213] width 292 height 18
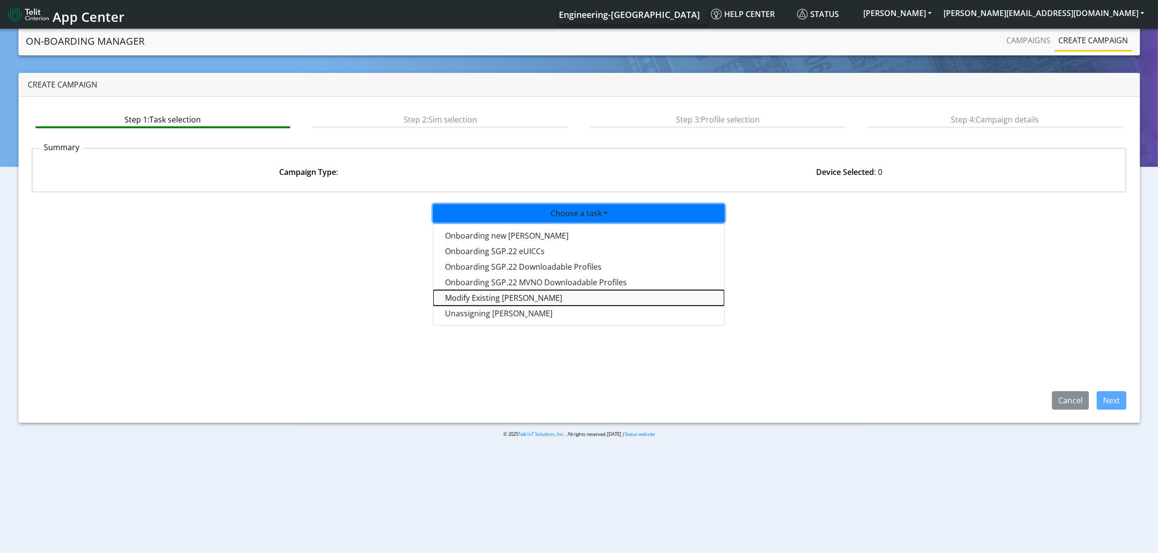
click at [506, 293] on taskiotp-dropdown "Modify Existing SIMs" at bounding box center [578, 298] width 291 height 16
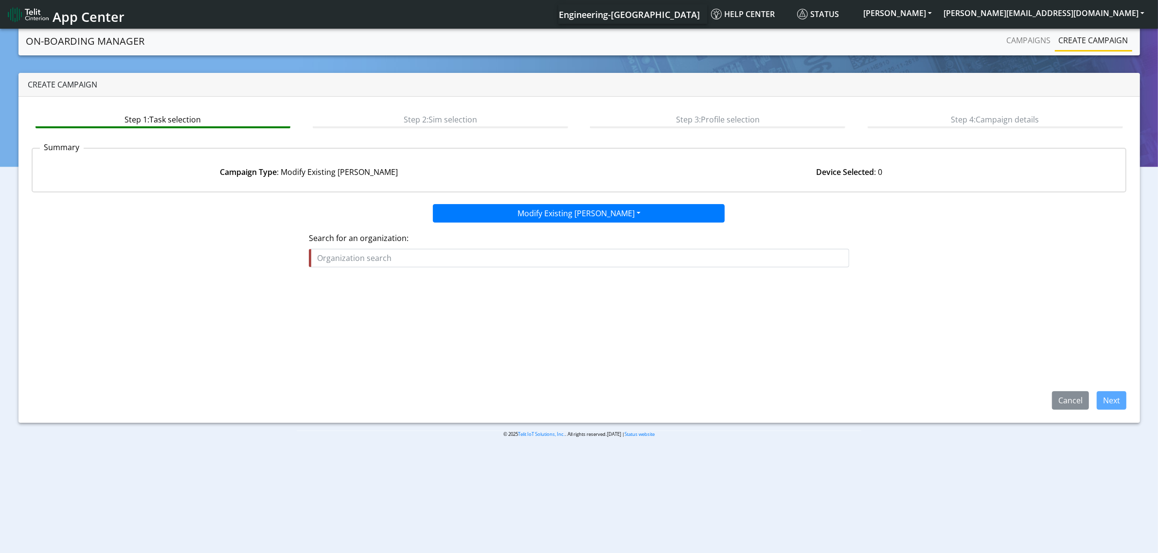
click at [521, 267] on fieldset "Search for an organization:" at bounding box center [579, 253] width 540 height 43
click at [506, 262] on input "text" at bounding box center [579, 258] width 540 height 18
click at [465, 256] on input "text" at bounding box center [579, 258] width 540 height 18
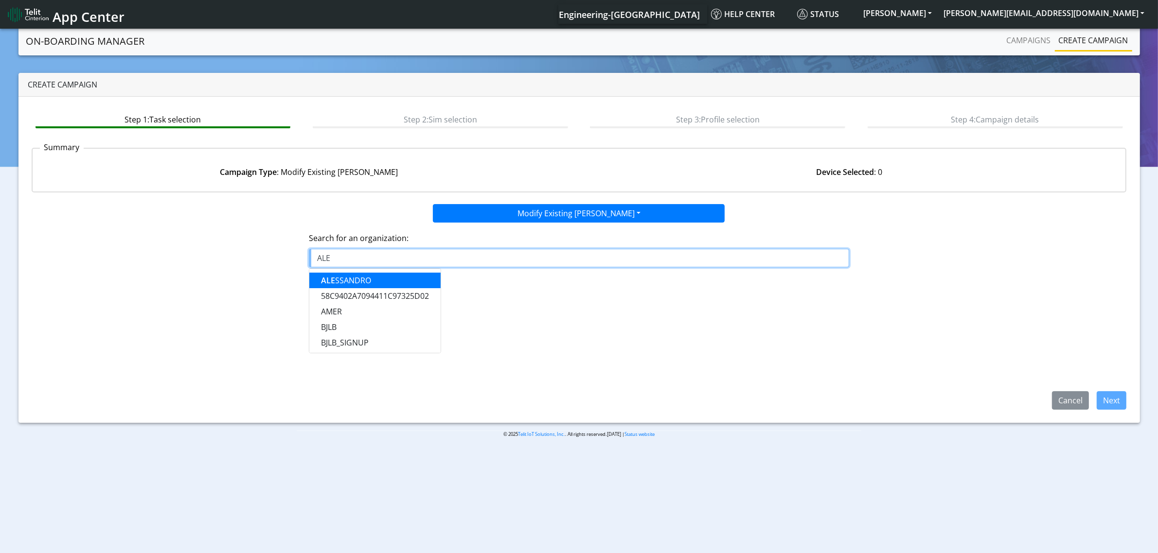
click at [358, 281] on ngb-highlight "ALE SSANDRO" at bounding box center [346, 280] width 50 height 11
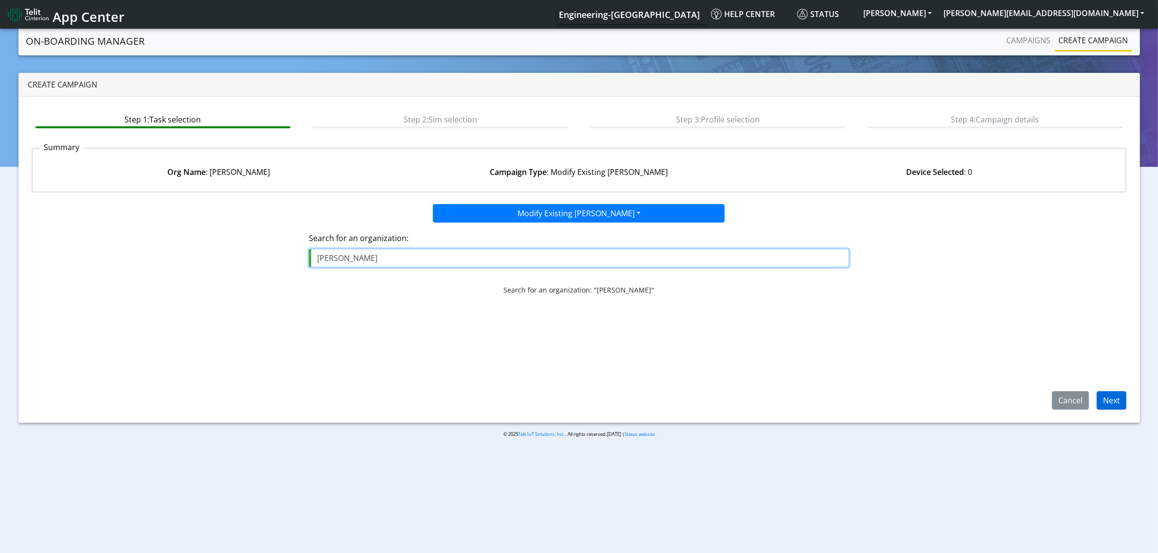
type input "[PERSON_NAME]"
click at [1114, 391] on button "Next" at bounding box center [1111, 400] width 30 height 18
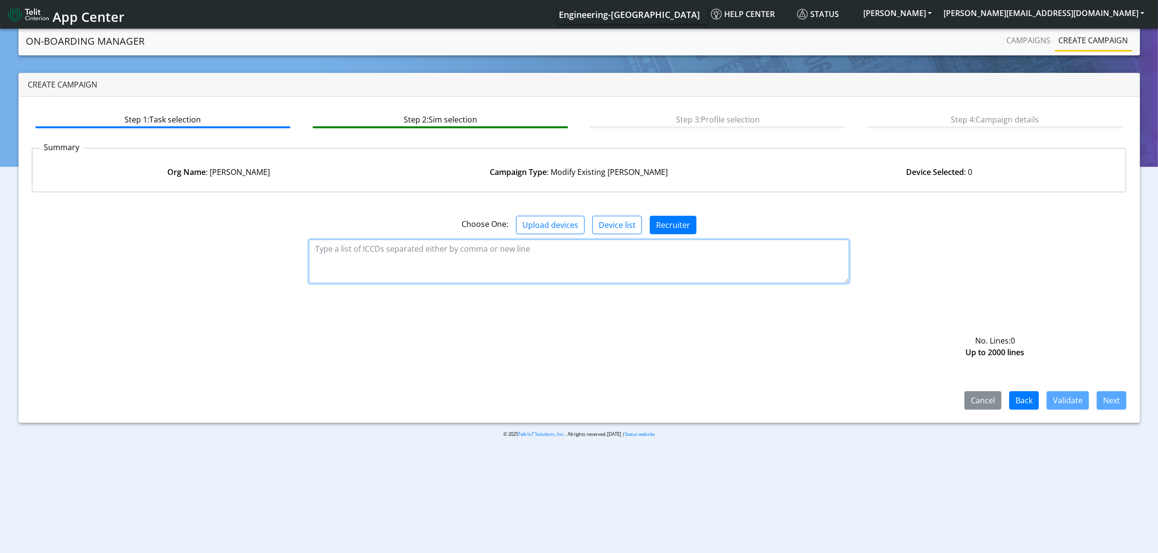
click at [605, 257] on textarea at bounding box center [579, 262] width 540 height 44
paste textarea "8935711001000080097"
type textarea "8935711001000080097"
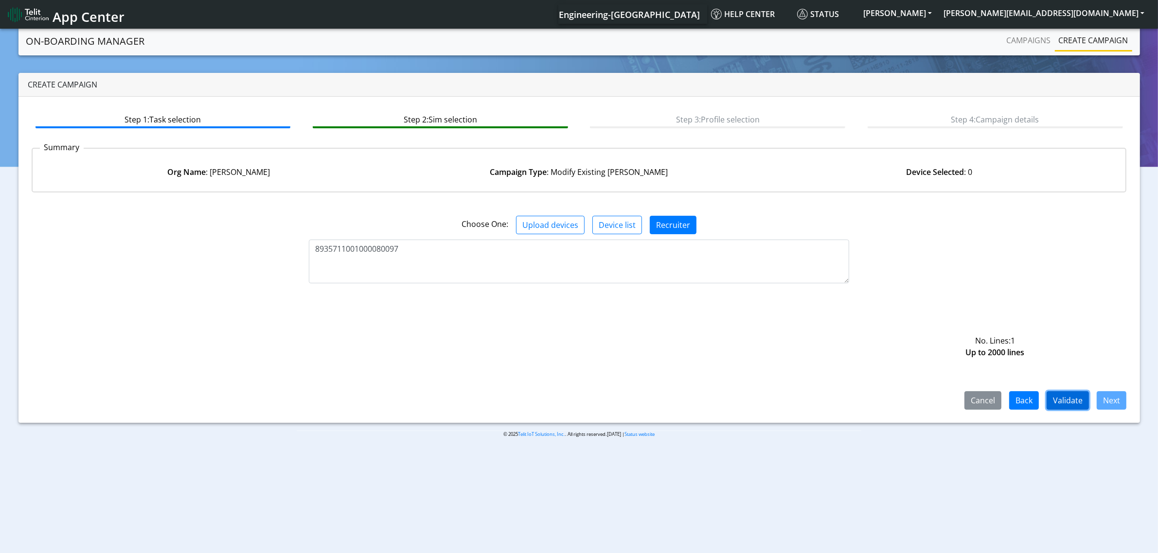
click at [1067, 397] on button "Validate" at bounding box center [1067, 400] width 42 height 18
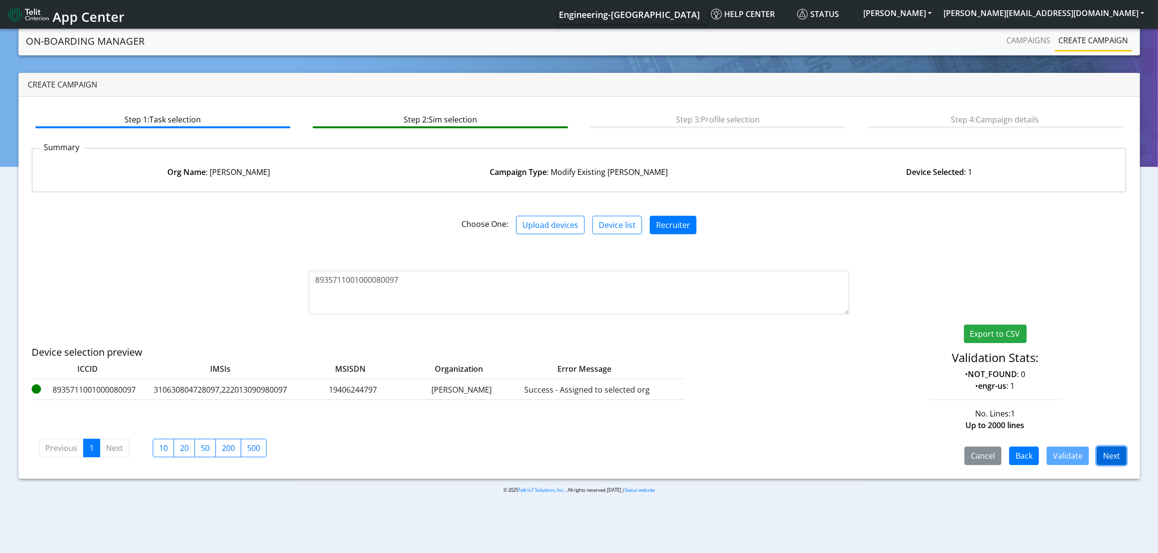
click at [1115, 455] on button "Next" at bounding box center [1111, 456] width 30 height 18
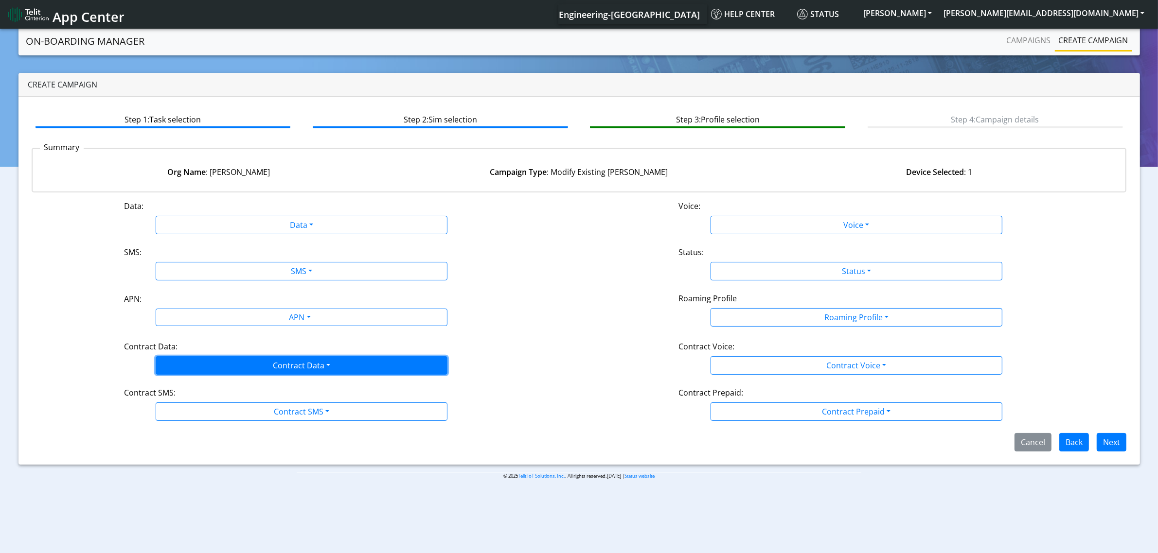
click at [257, 358] on button "Contract Data" at bounding box center [302, 365] width 292 height 18
drag, startPoint x: 292, startPoint y: 385, endPoint x: 297, endPoint y: 351, distance: 34.9
click at [294, 385] on Datadisabled-dropdown "Disabled" at bounding box center [301, 388] width 291 height 16
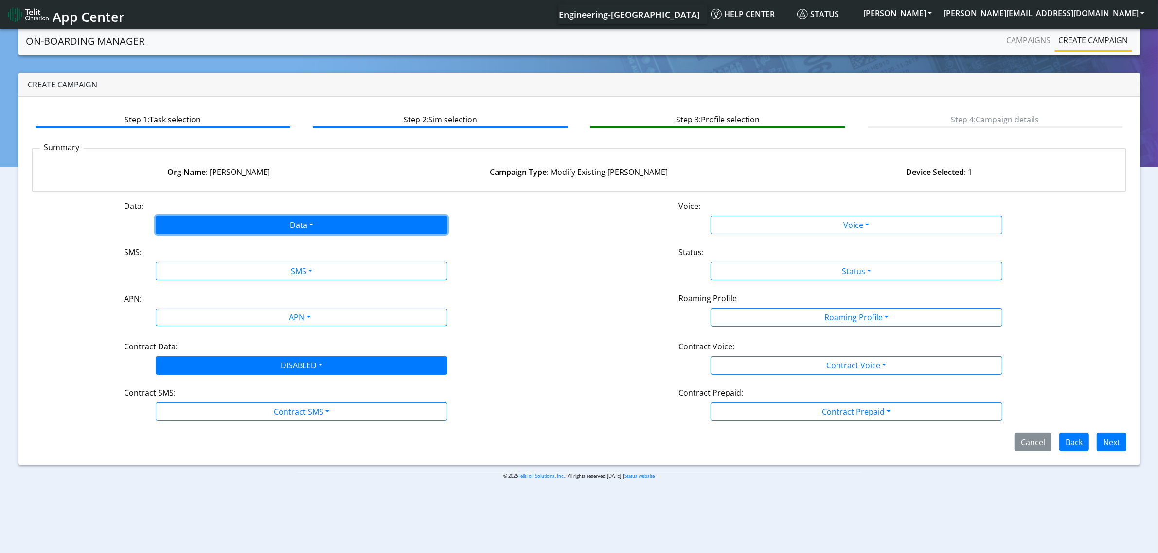
click at [305, 224] on button "Data" at bounding box center [302, 225] width 292 height 18
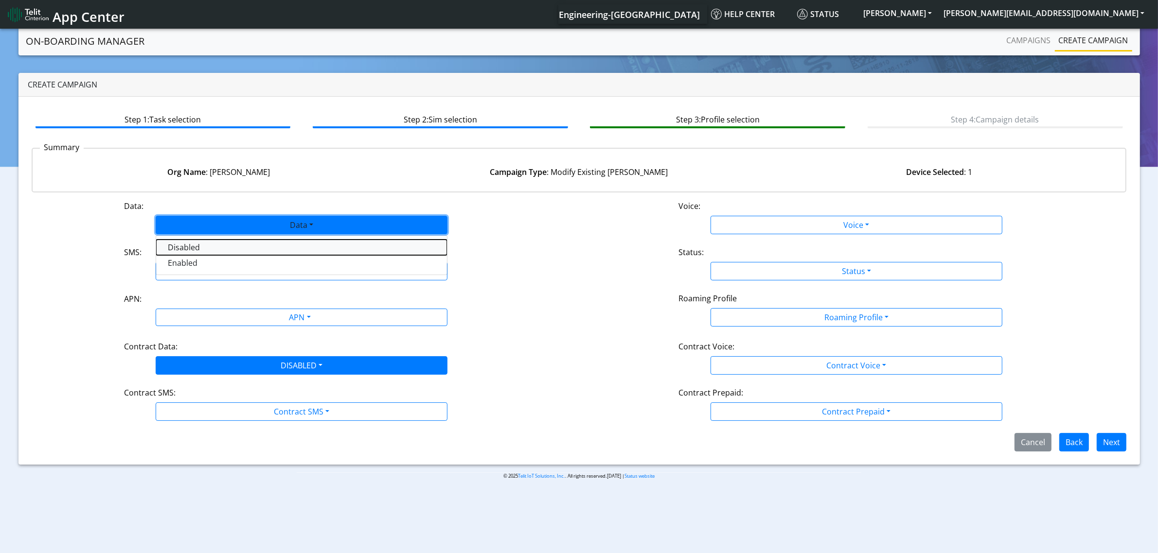
click at [322, 251] on button "Disabled" at bounding box center [301, 248] width 291 height 16
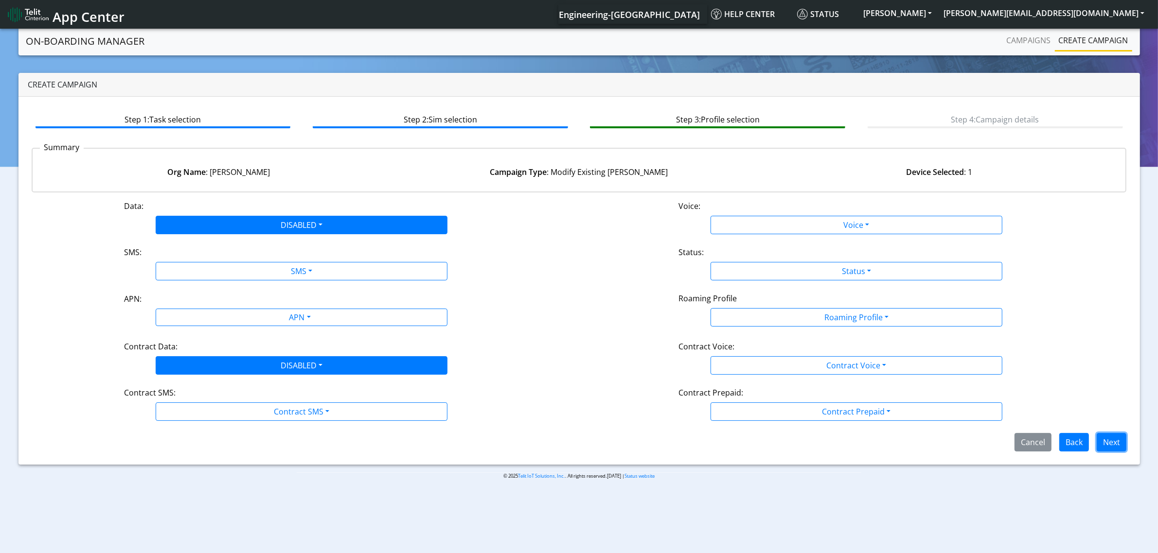
click at [1112, 444] on button "Next" at bounding box center [1111, 442] width 30 height 18
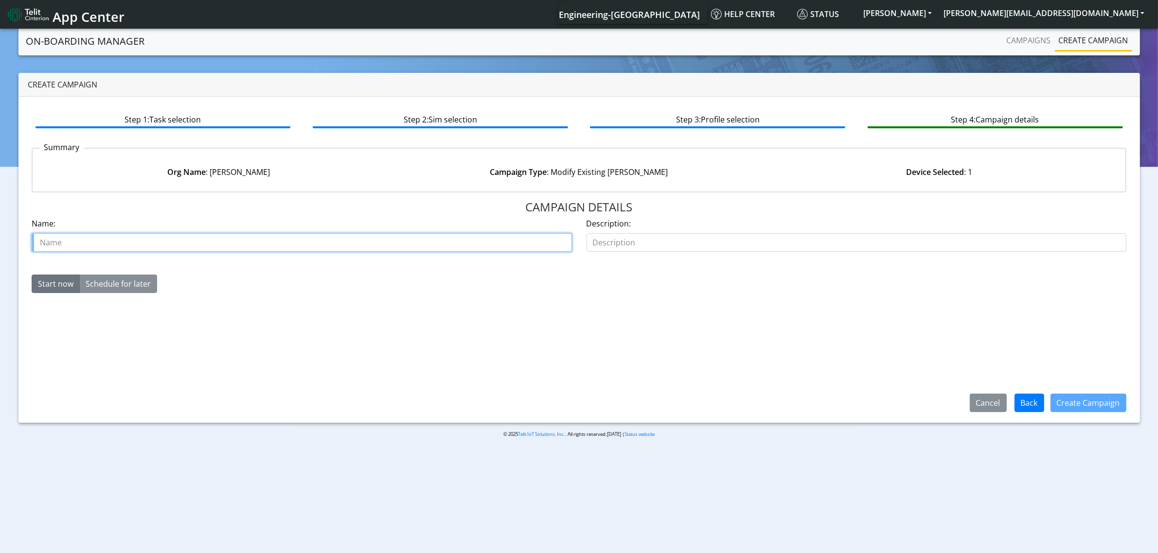
click at [171, 236] on input "text" at bounding box center [302, 242] width 540 height 18
click at [267, 241] on input "text" at bounding box center [302, 242] width 540 height 18
type input "[DATE]_disableDataContract"
click at [420, 322] on div "CAMPAIGN DETAILS Name: 2025-10-15_disableDataContract Description: Start now Sc…" at bounding box center [579, 305] width 1095 height 210
click at [1090, 402] on button "Create Campaign" at bounding box center [1088, 403] width 76 height 18
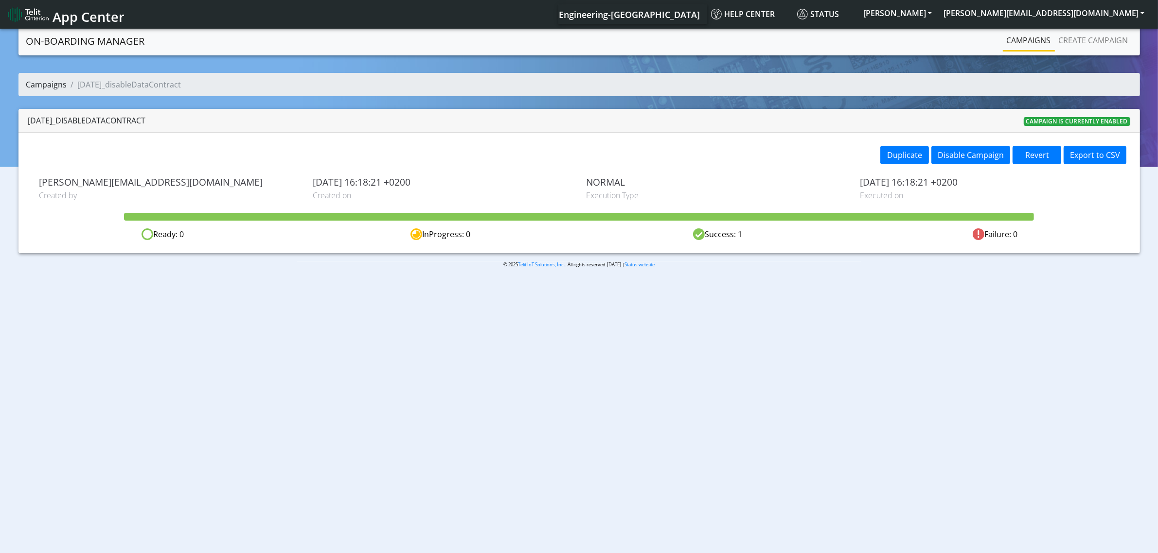
click at [57, 86] on link "Campaigns" at bounding box center [46, 84] width 41 height 11
